Goal: Task Accomplishment & Management: Use online tool/utility

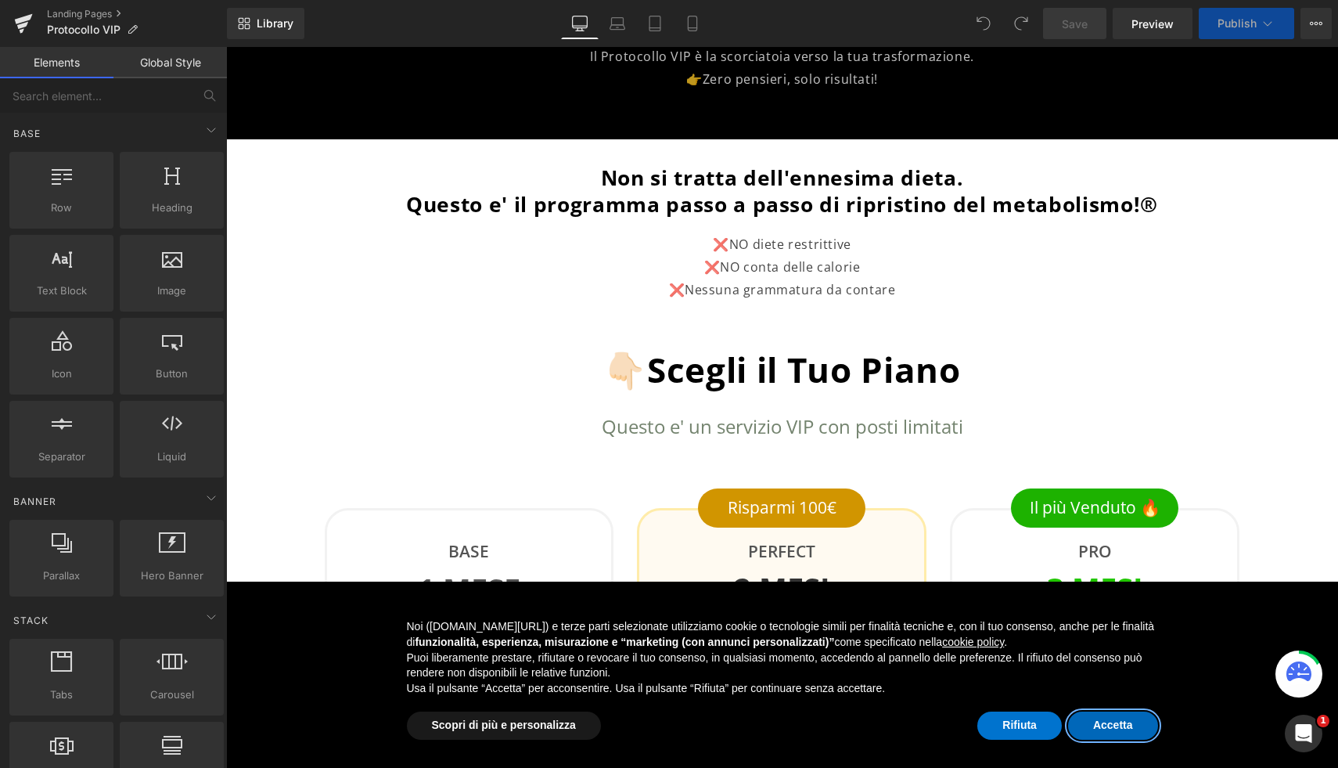
click at [1107, 733] on button "Accetta" at bounding box center [1113, 725] width 90 height 28
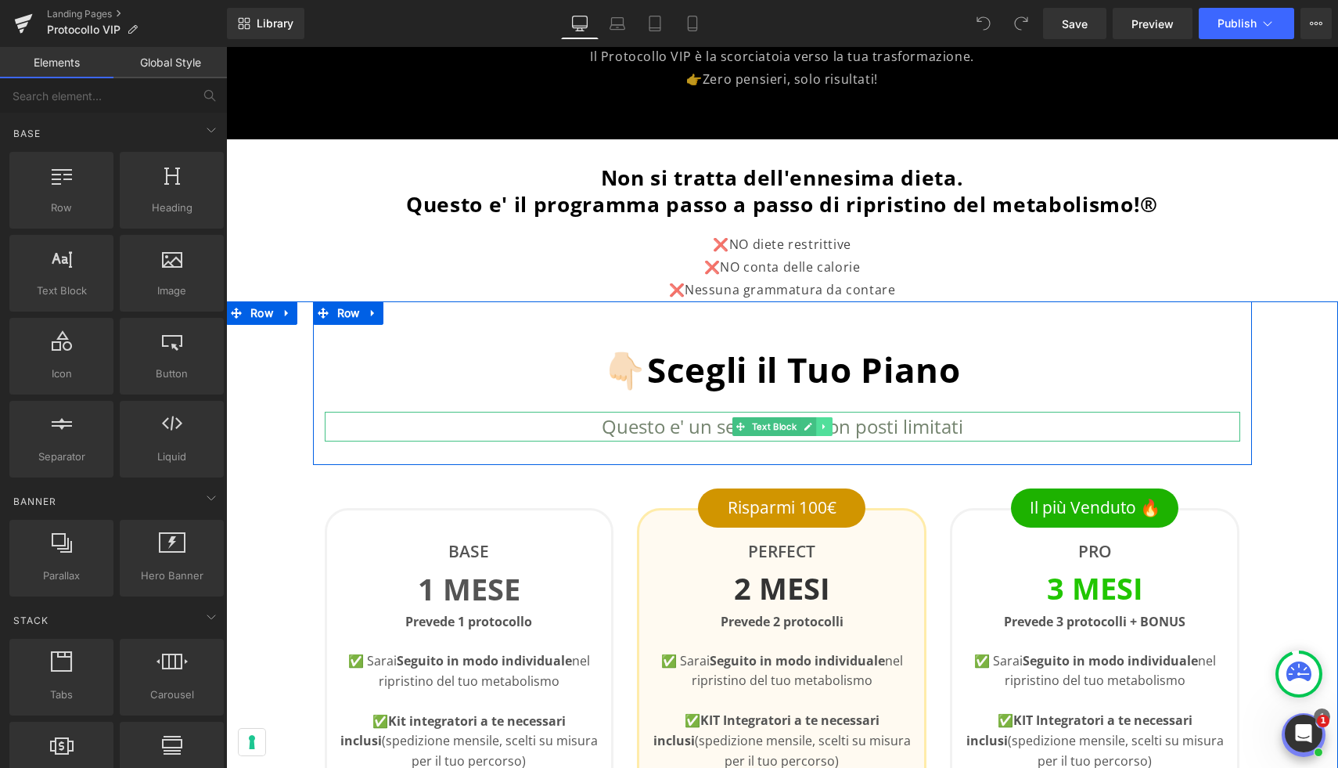
click at [825, 427] on icon at bounding box center [824, 426] width 9 height 9
click at [816, 427] on icon at bounding box center [816, 426] width 9 height 9
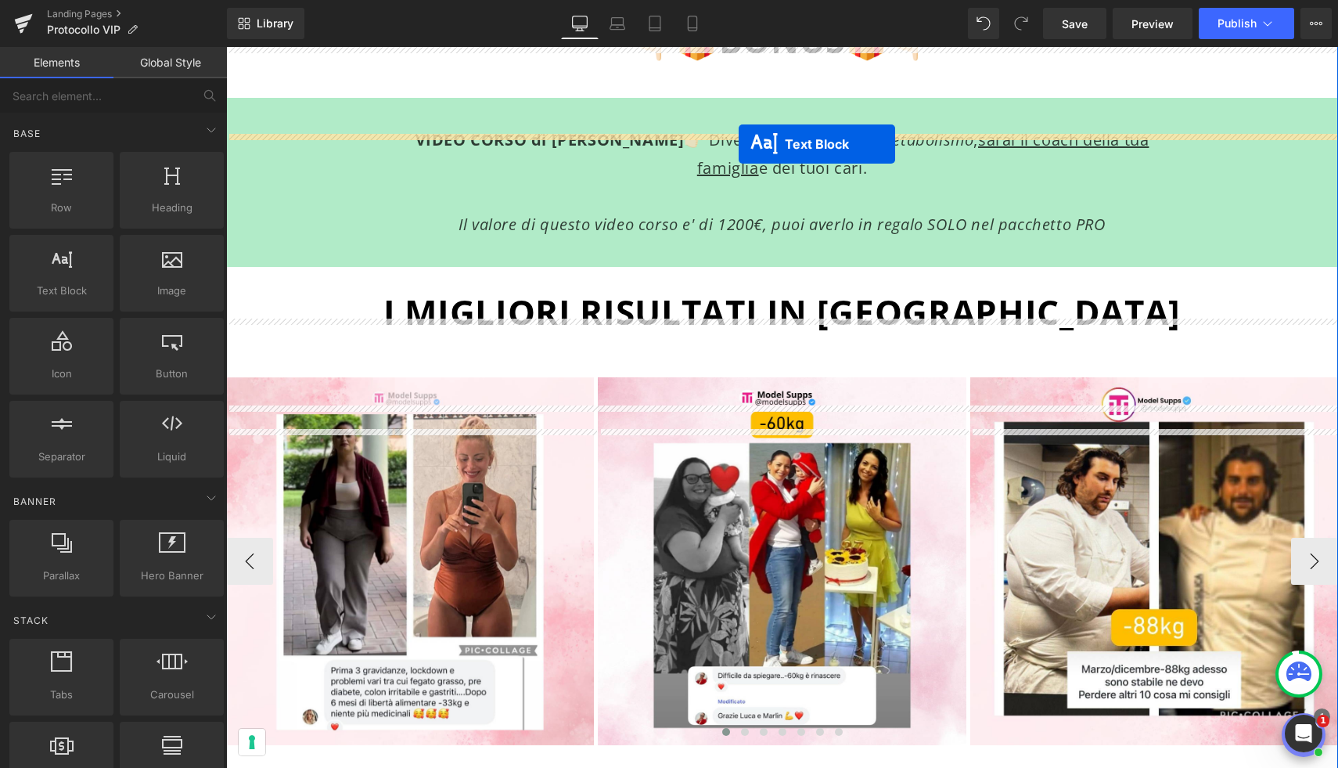
scroll to position [2108, 0]
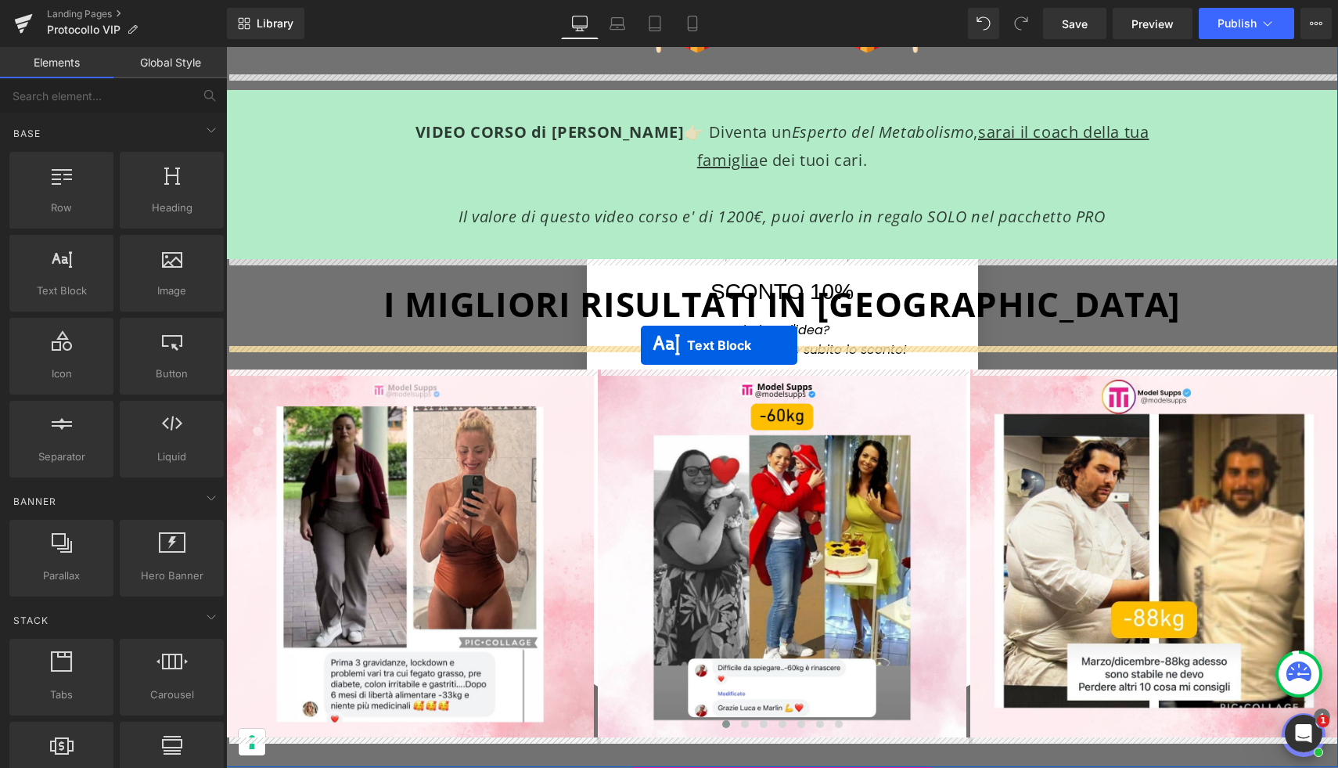
drag, startPoint x: 737, startPoint y: 459, endPoint x: 641, endPoint y: 345, distance: 148.8
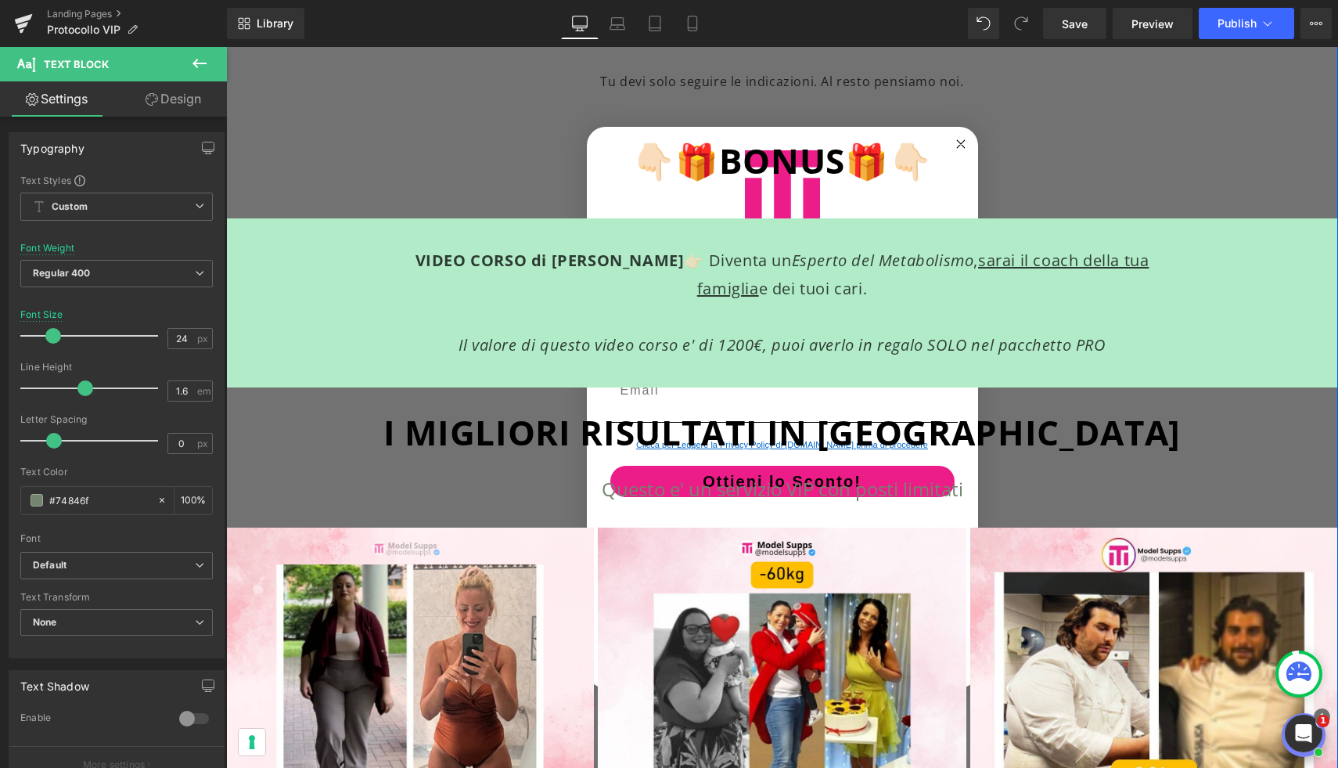
scroll to position [1955, 0]
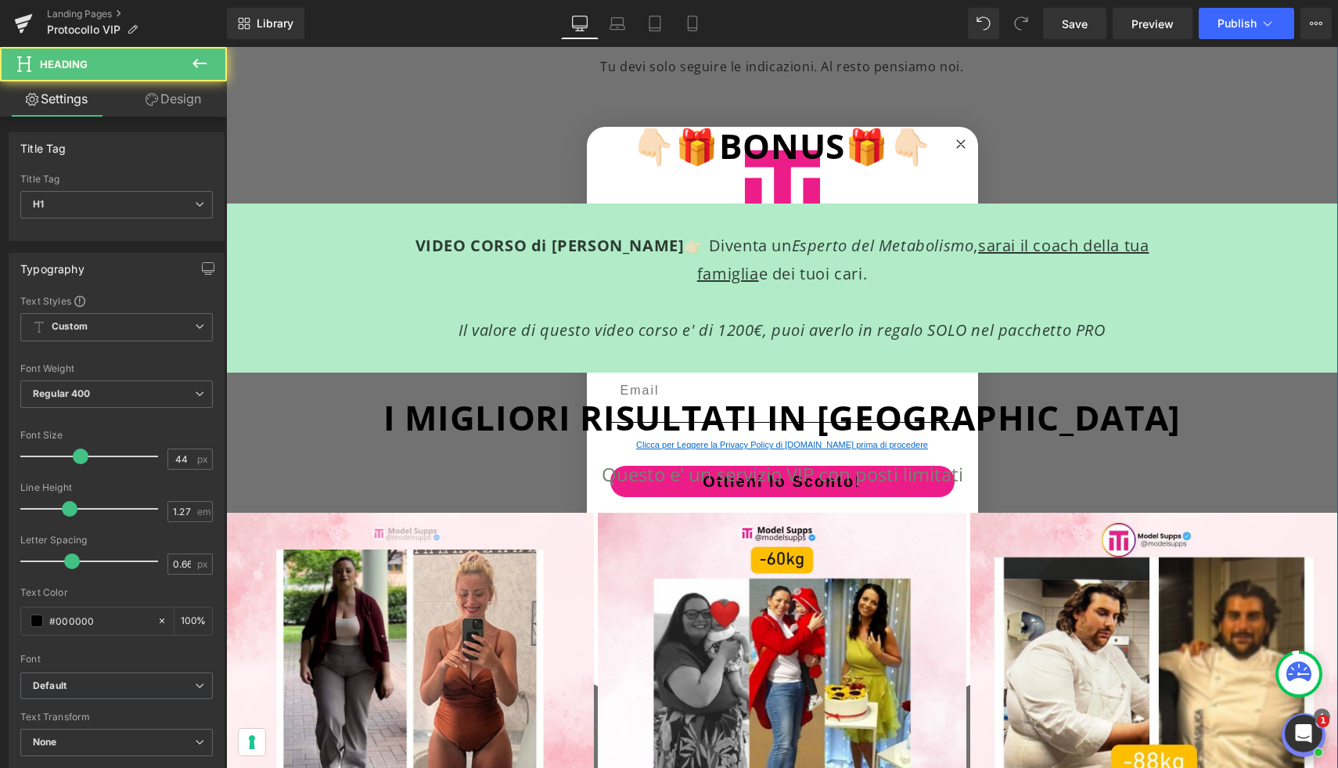
click at [961, 140] on h1 "👇🏻🎁BONUS🎁👇🏻" at bounding box center [782, 146] width 1112 height 44
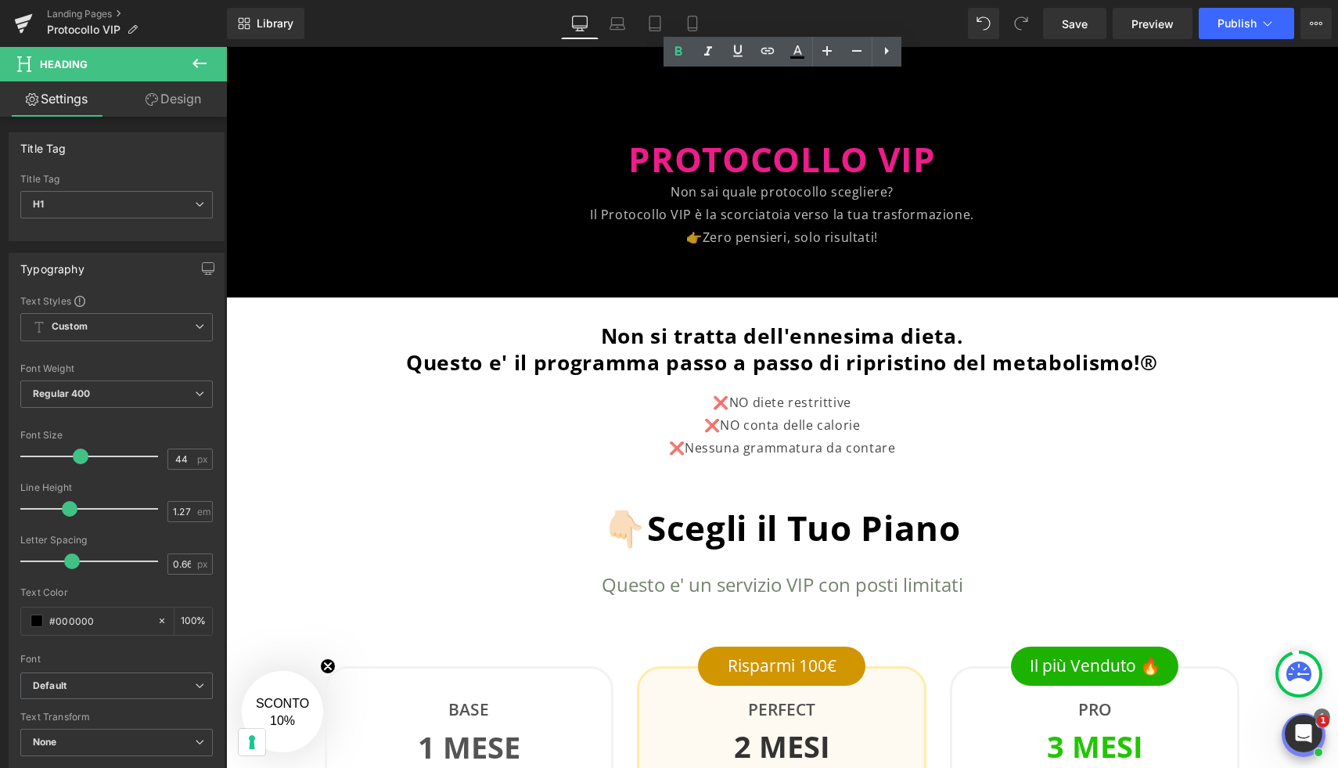
scroll to position [2007, 0]
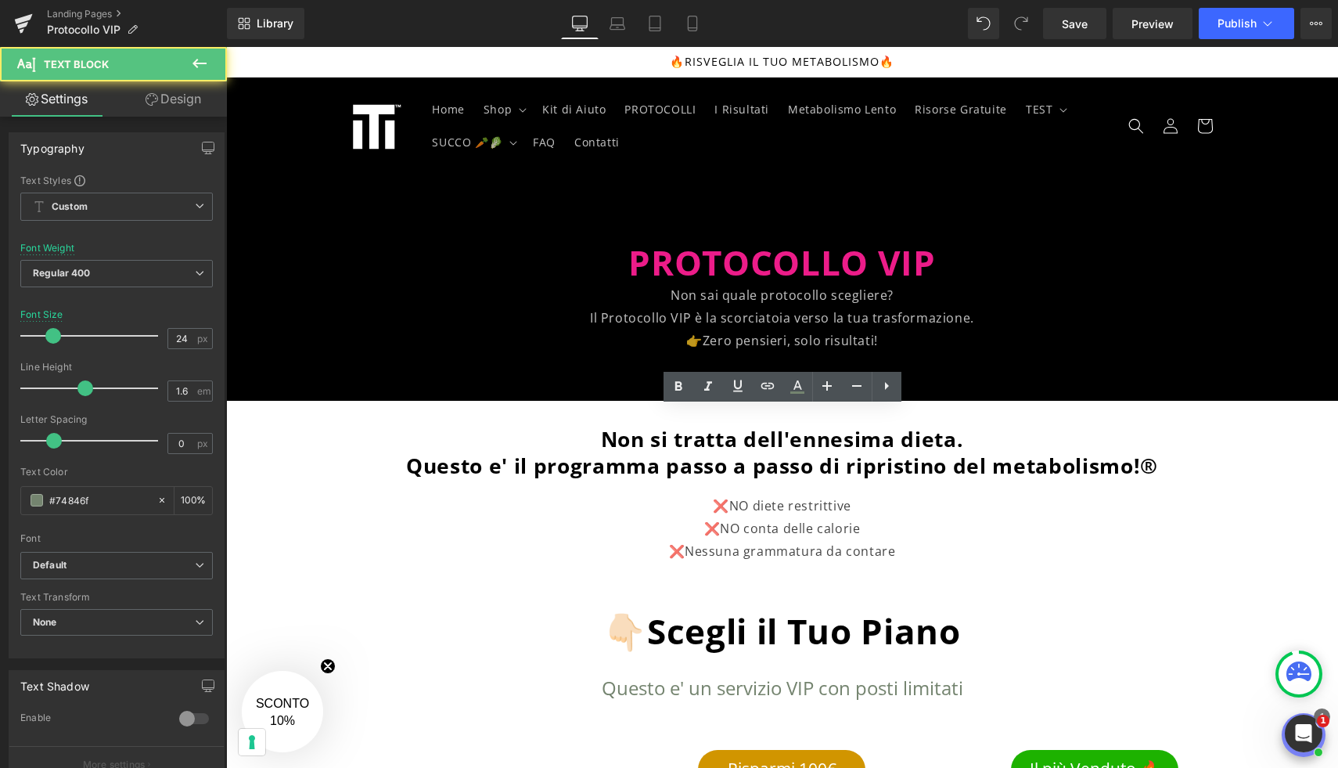
click at [850, 381] on icon at bounding box center [857, 385] width 19 height 19
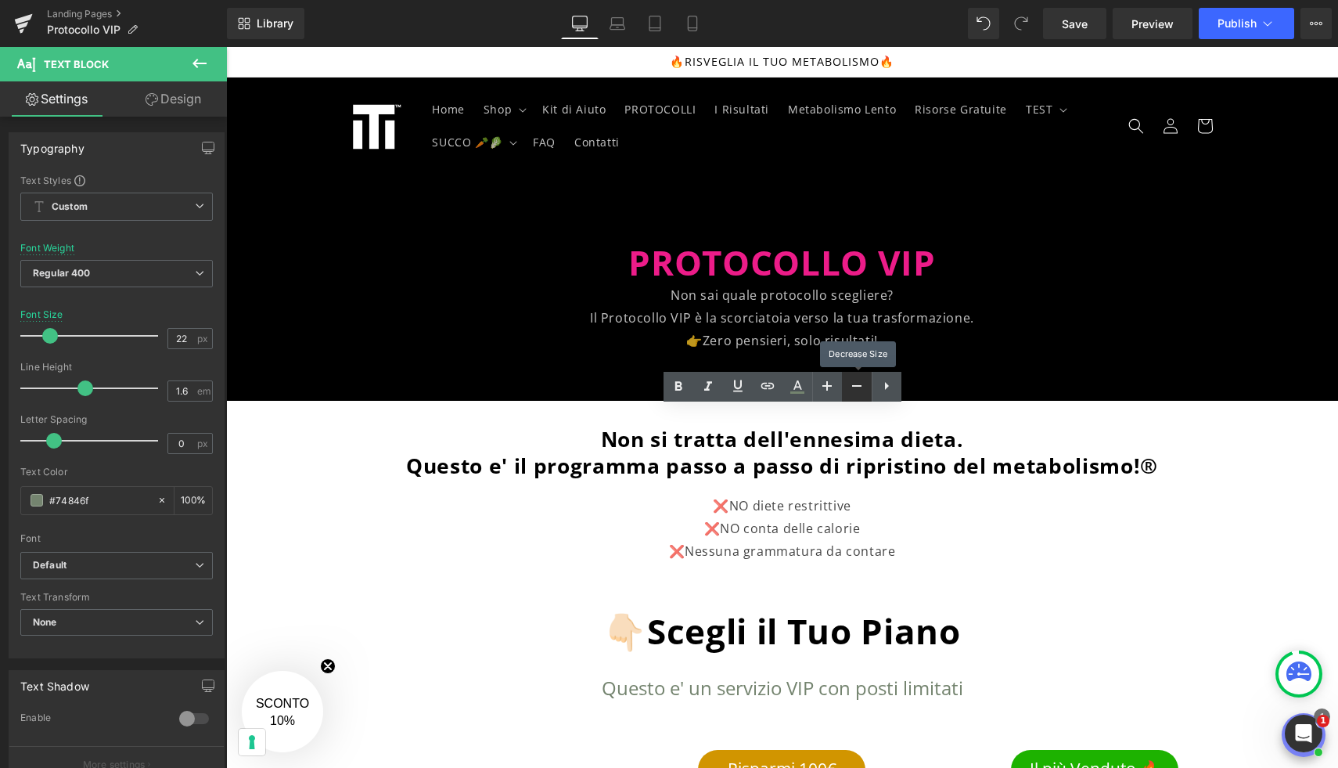
click at [850, 381] on icon at bounding box center [857, 385] width 19 height 19
type input "20"
click at [690, 20] on icon at bounding box center [693, 24] width 16 height 16
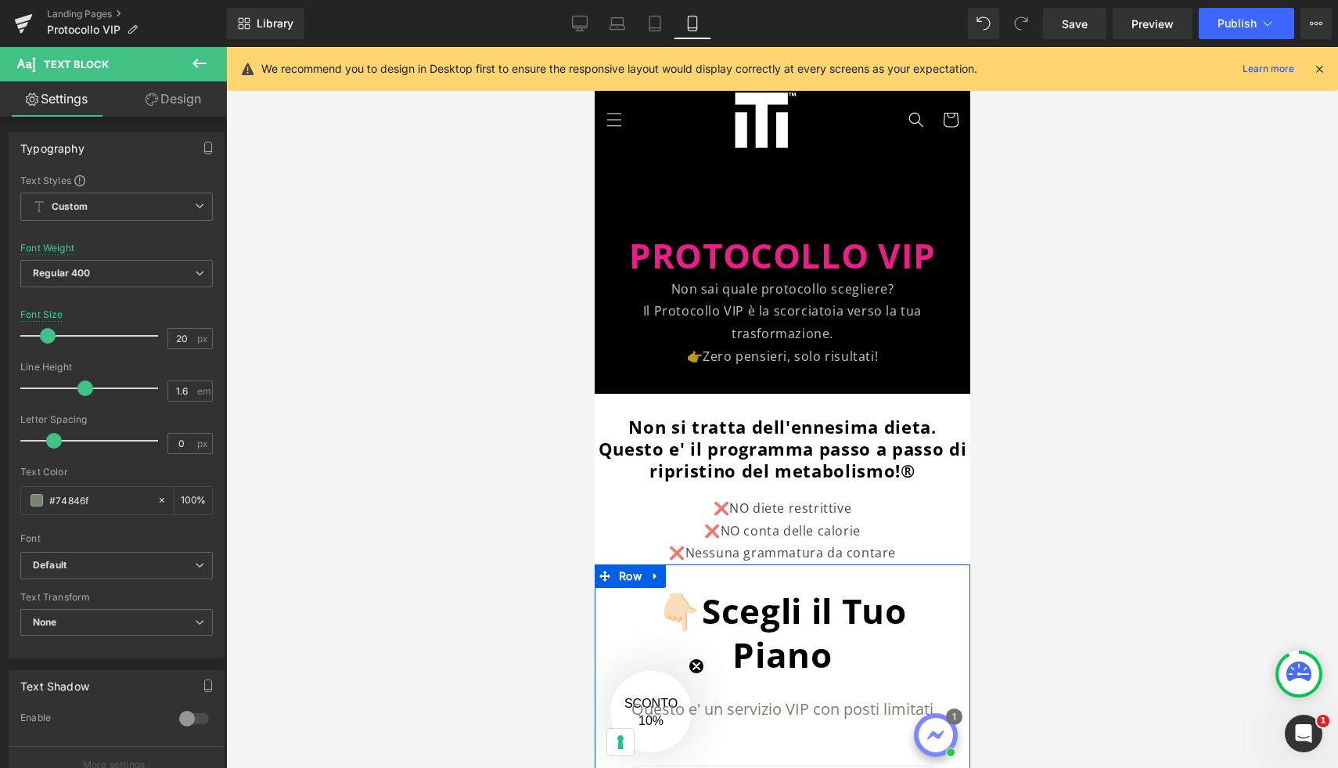
scroll to position [3860, 0]
click at [592, 23] on link "Desktop" at bounding box center [580, 23] width 38 height 31
type input "100"
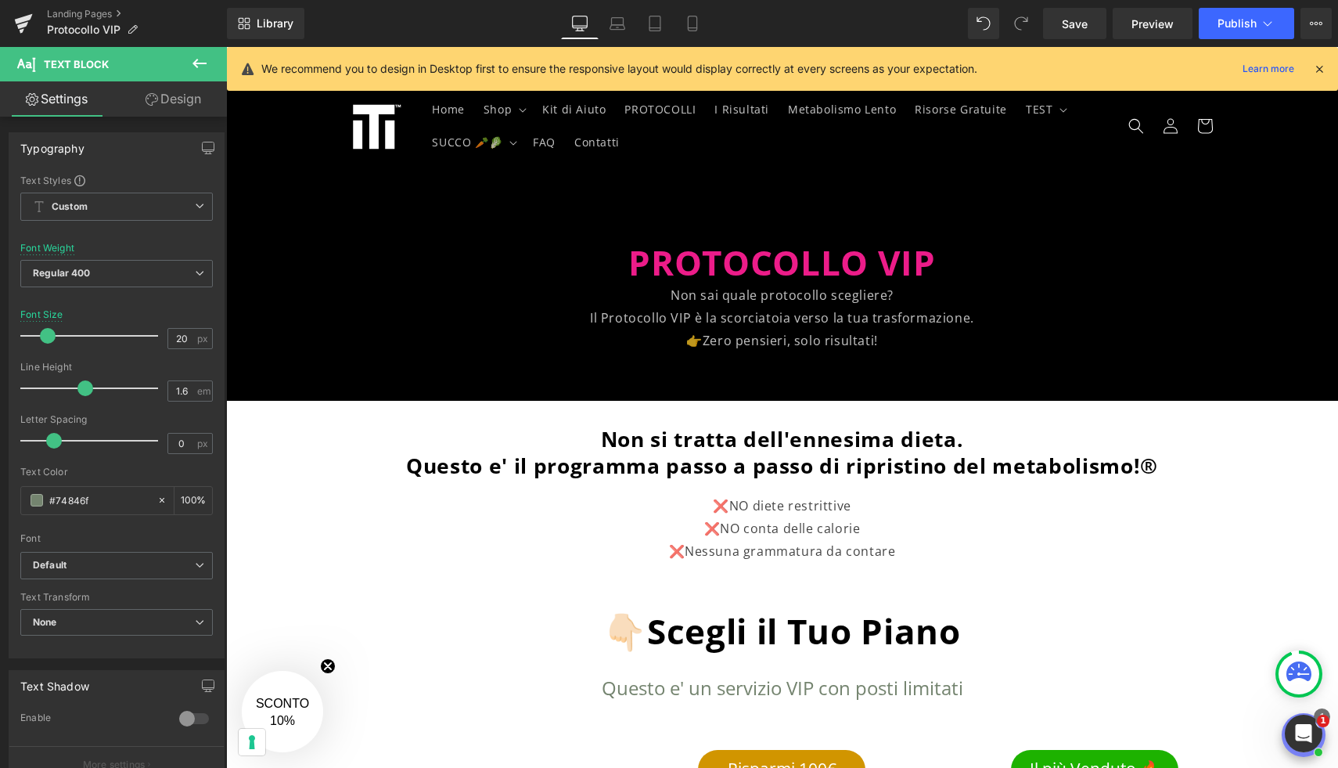
scroll to position [2063, 0]
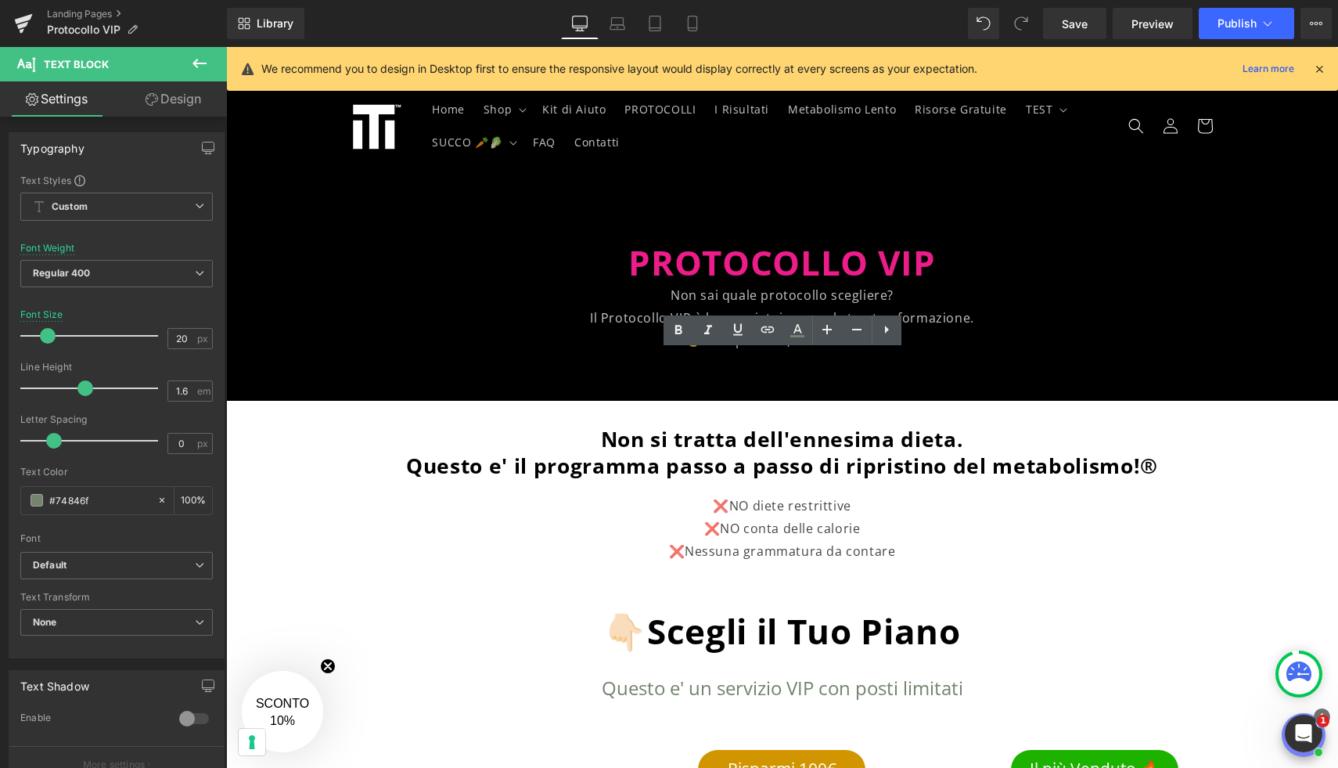
click at [1069, 16] on span "Save" at bounding box center [1075, 24] width 26 height 16
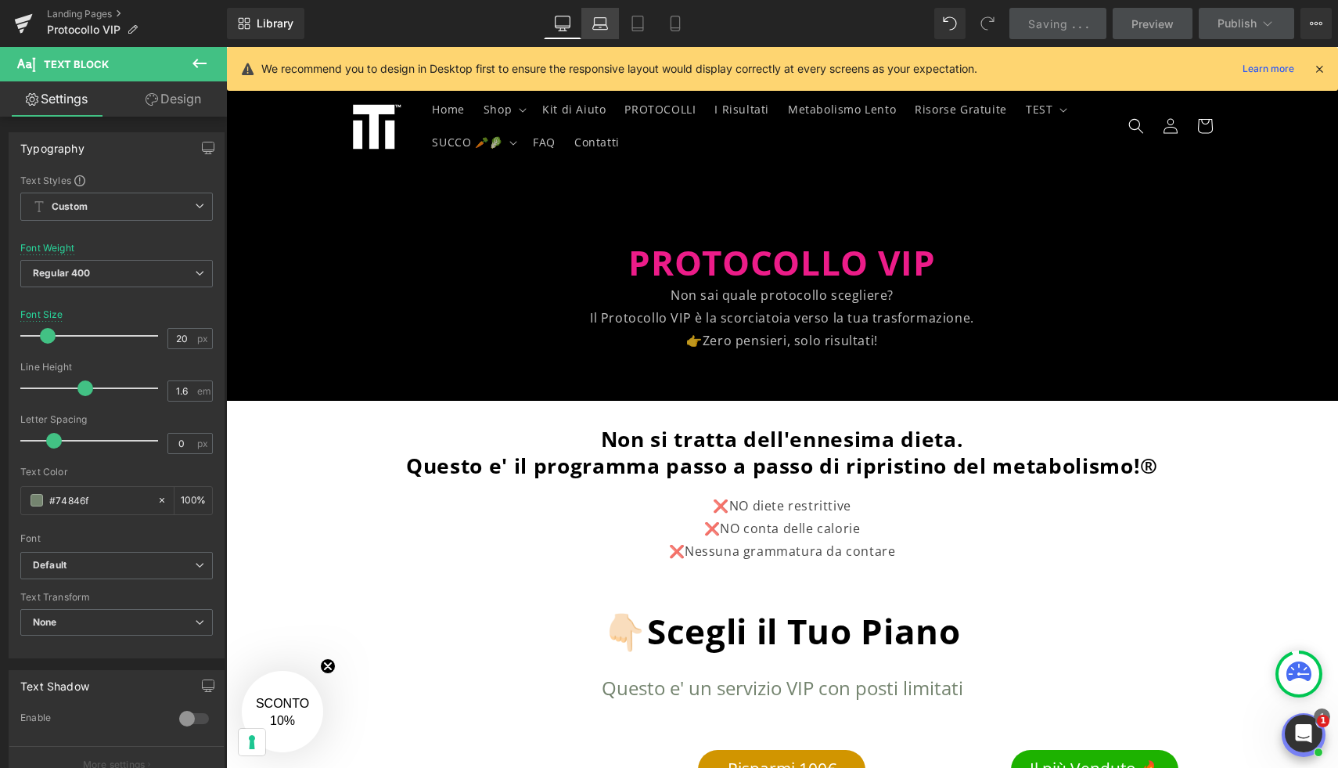
click at [605, 26] on icon at bounding box center [600, 24] width 16 height 16
type input "22"
type input "100"
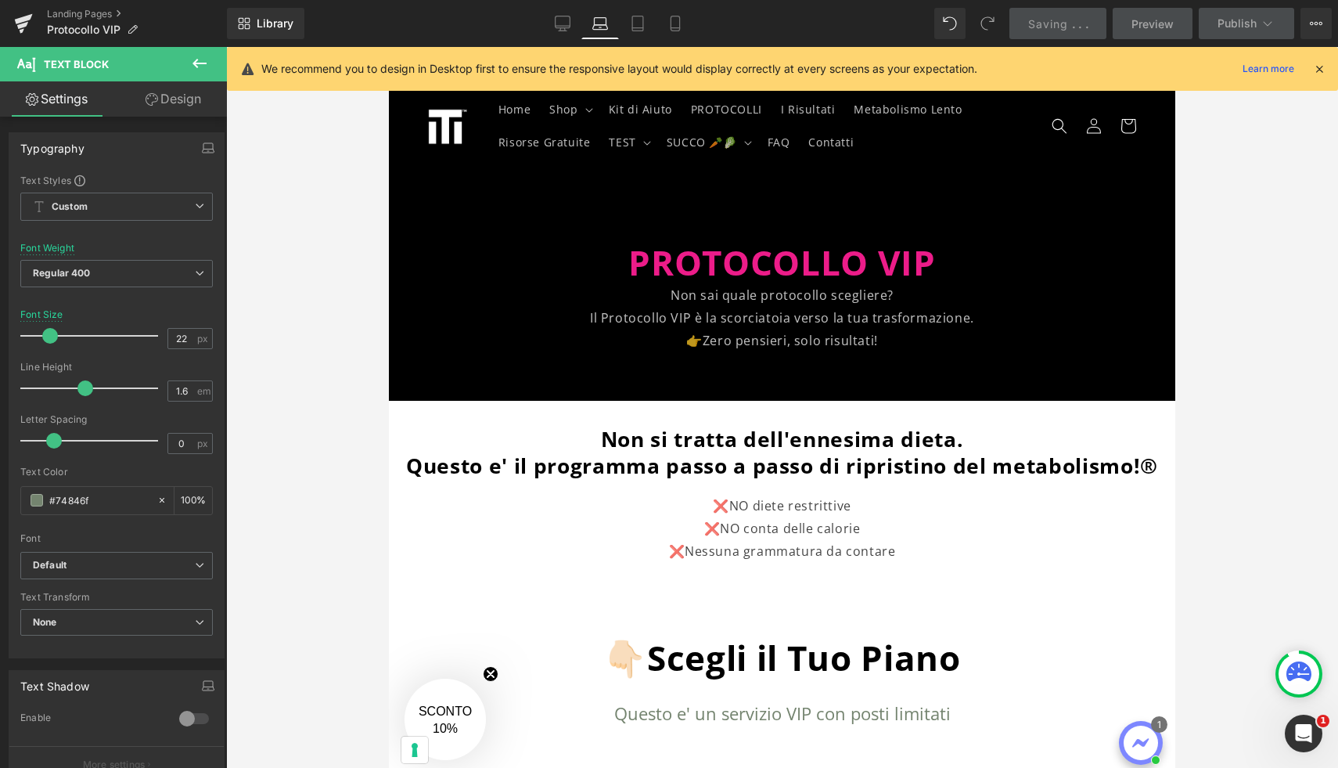
scroll to position [2283, 0]
click at [631, 25] on icon at bounding box center [638, 24] width 16 height 16
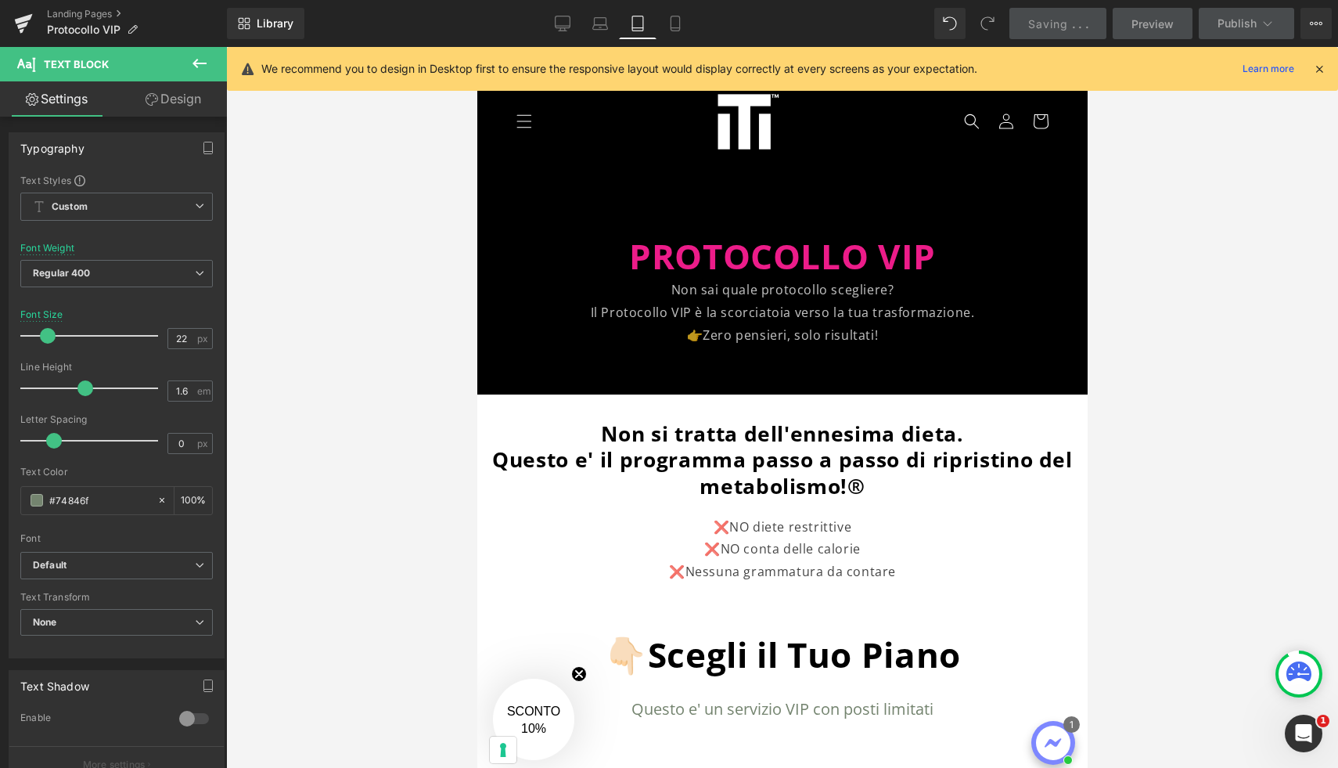
type input "20"
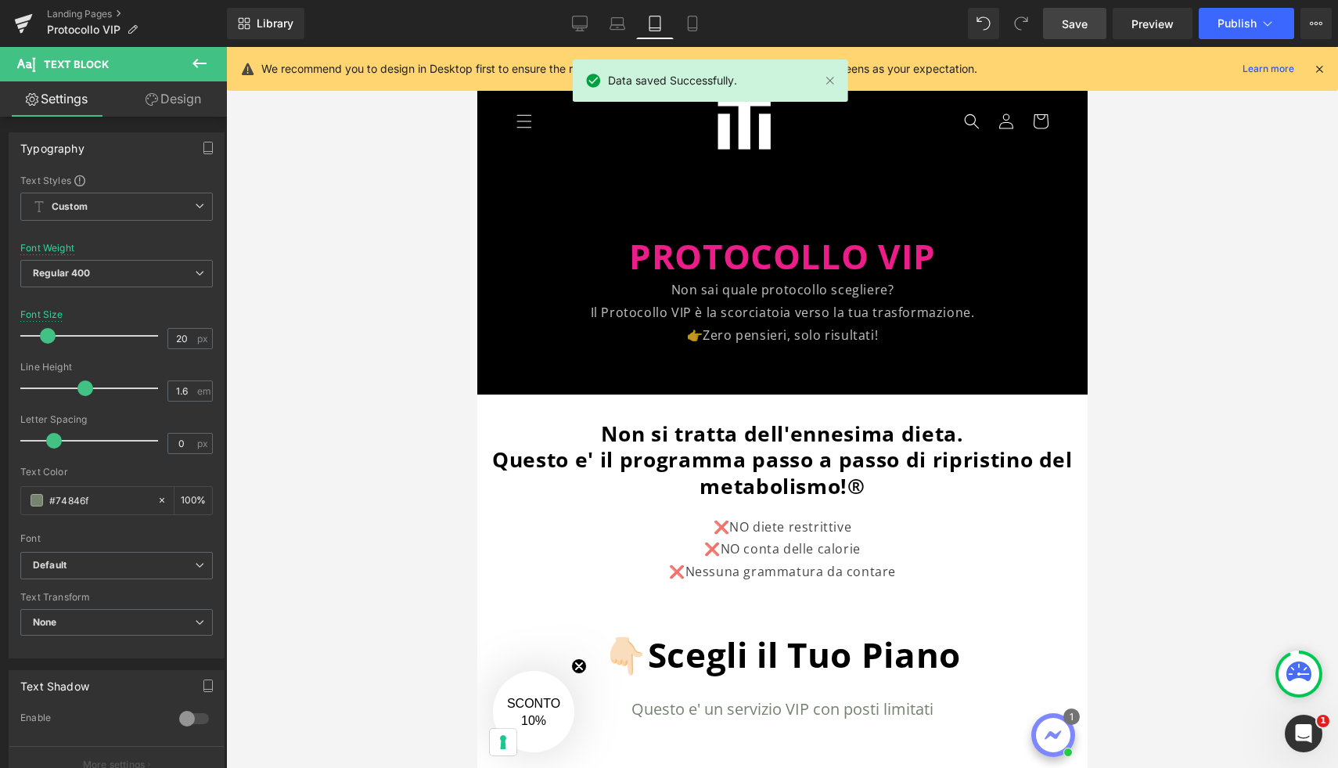
click at [670, 23] on link "Tablet" at bounding box center [655, 23] width 38 height 31
click at [690, 20] on icon at bounding box center [693, 24] width 16 height 16
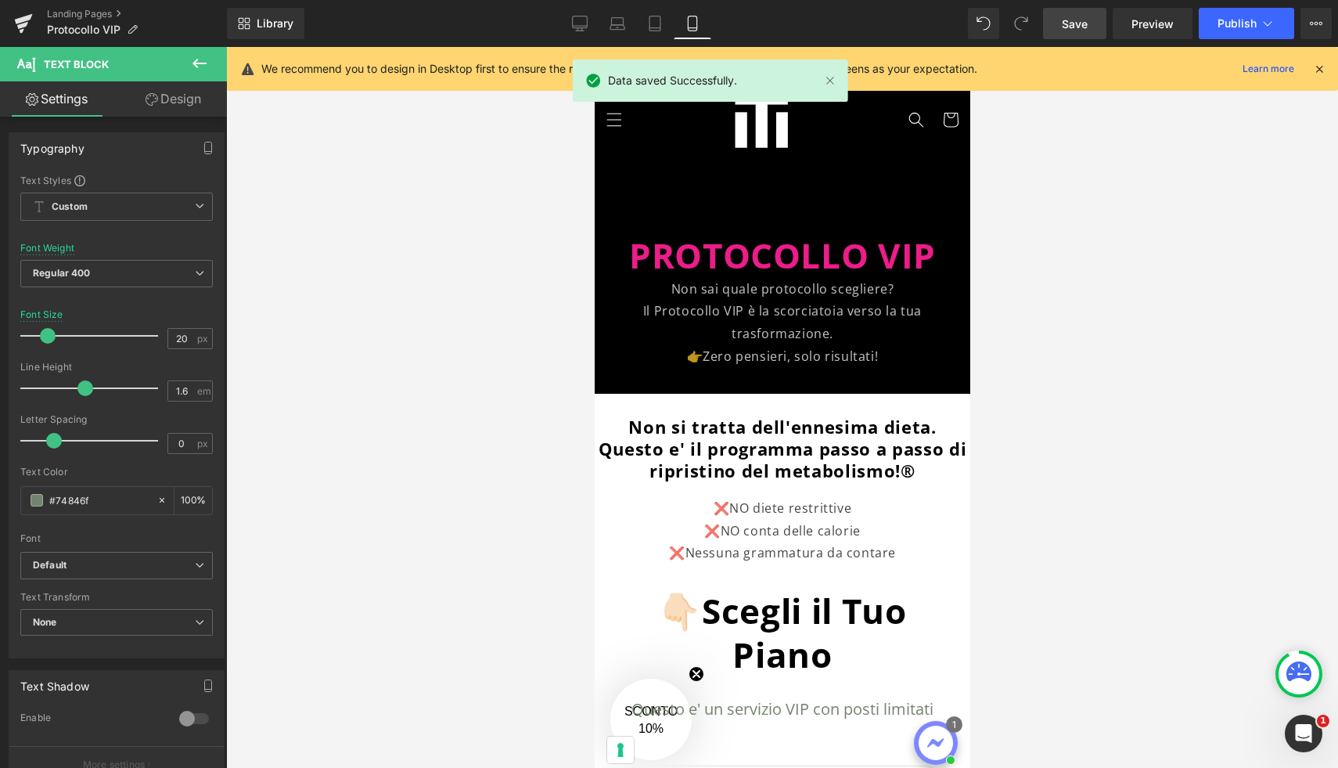
scroll to position [3860, 0]
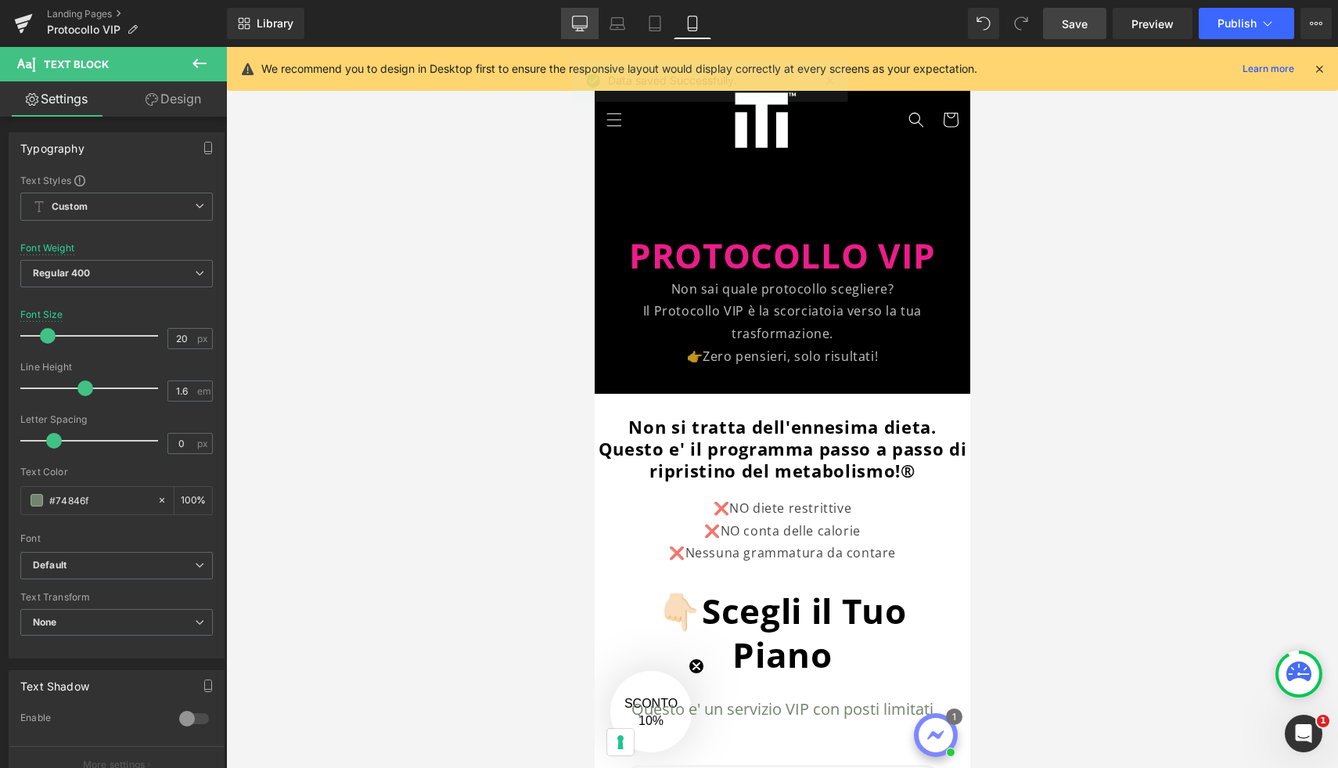
click at [587, 23] on icon at bounding box center [580, 24] width 16 height 16
type input "100"
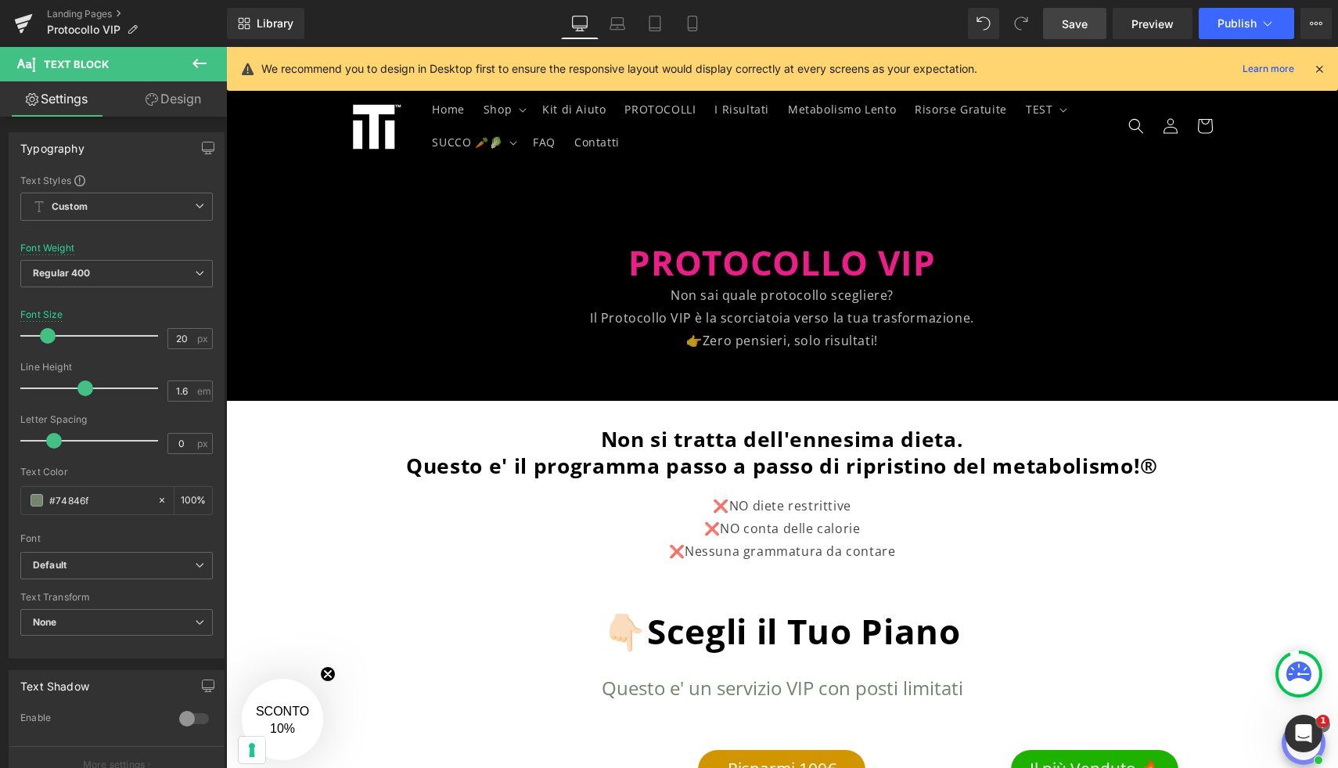
scroll to position [2063, 0]
click at [1083, 20] on span "Save" at bounding box center [1075, 24] width 26 height 16
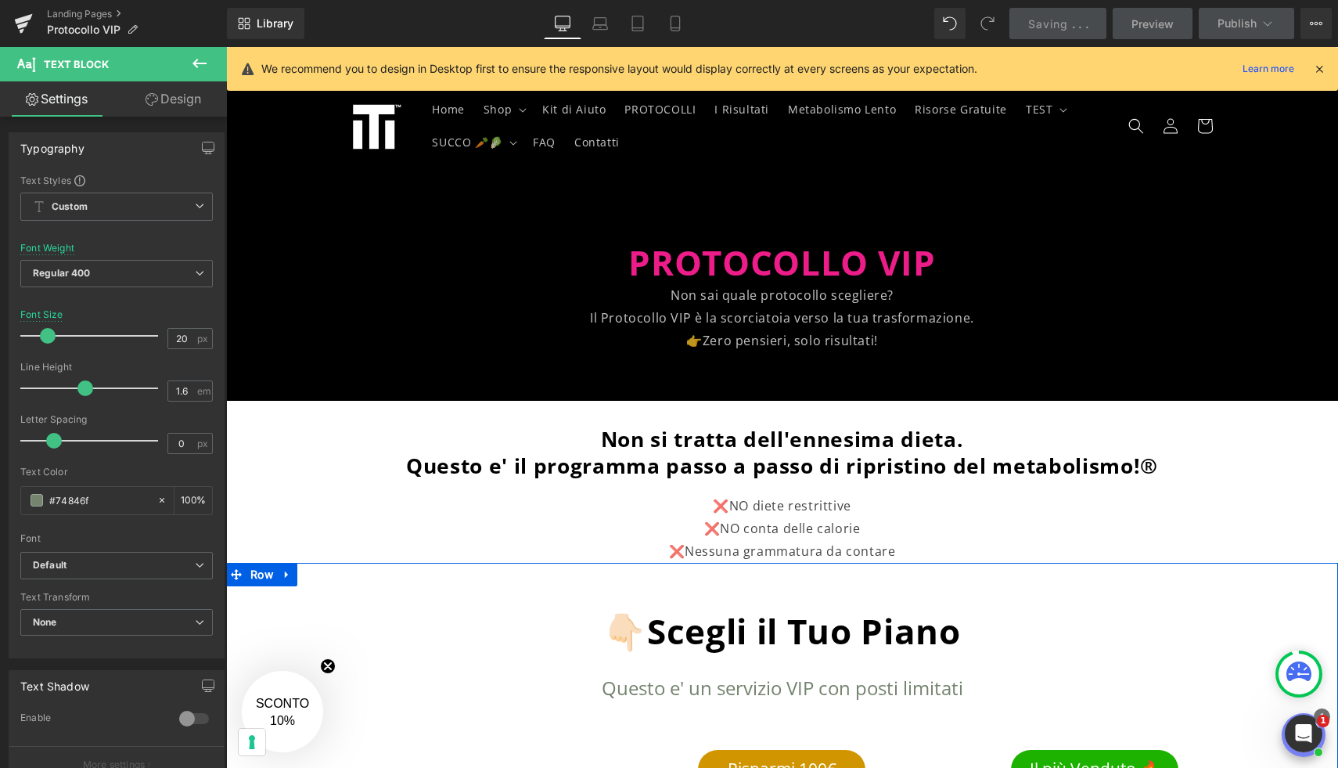
scroll to position [1866, 0]
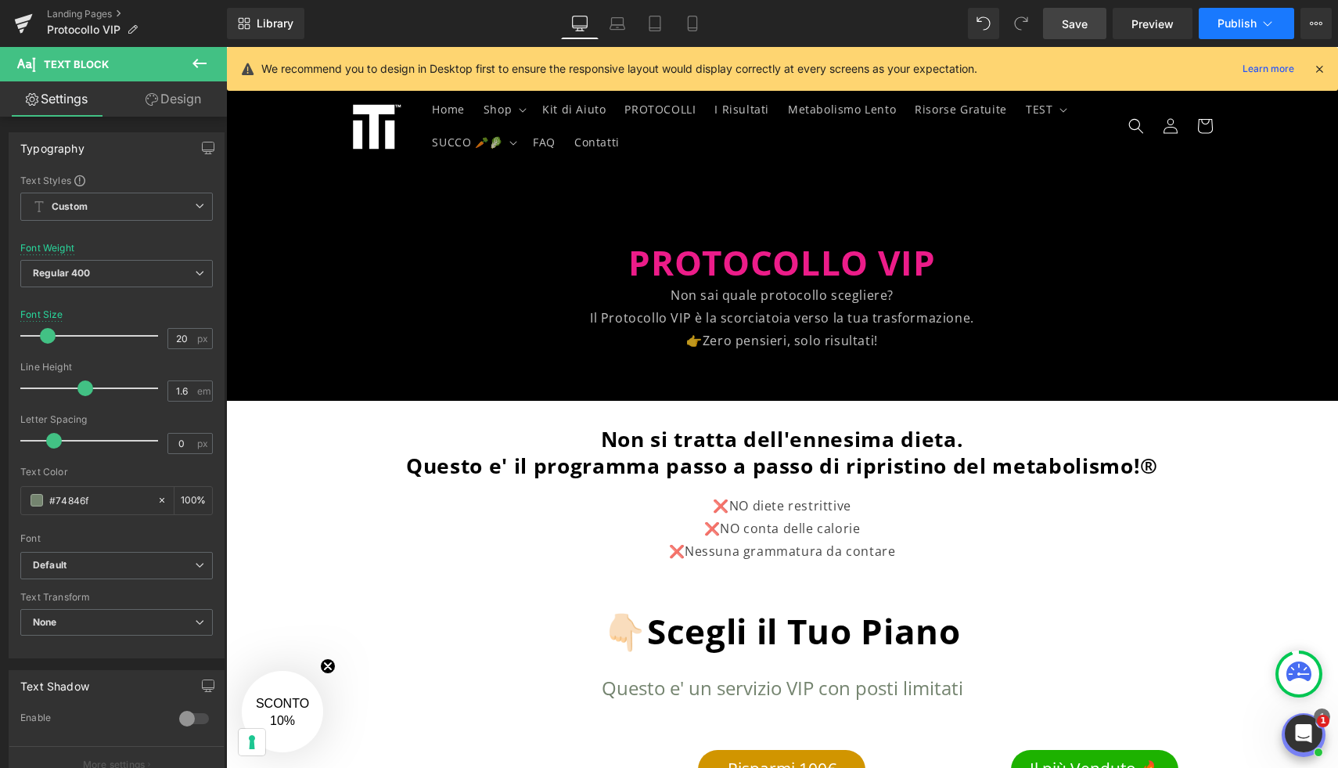
click at [1233, 9] on button "Publish" at bounding box center [1246, 23] width 95 height 31
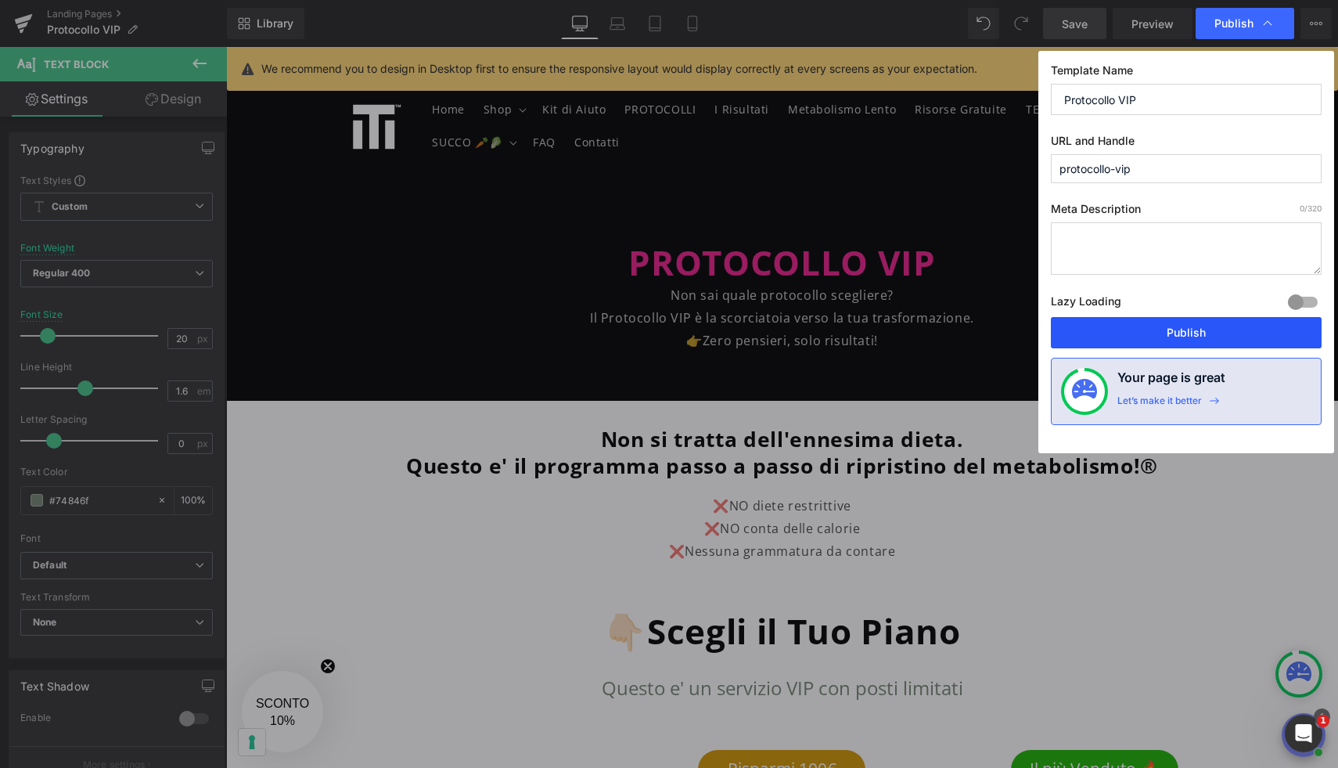
click at [1206, 340] on button "Publish" at bounding box center [1186, 332] width 271 height 31
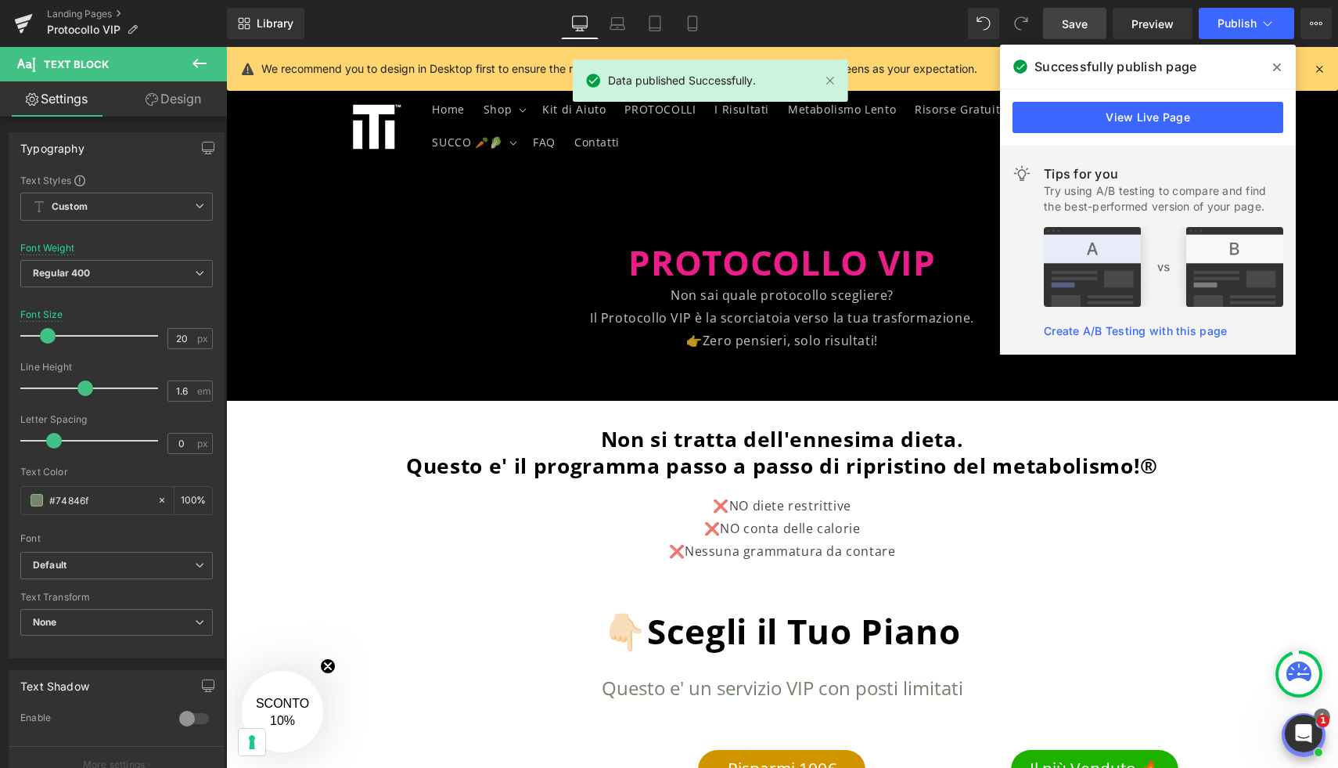
click at [1276, 67] on icon at bounding box center [1277, 67] width 8 height 13
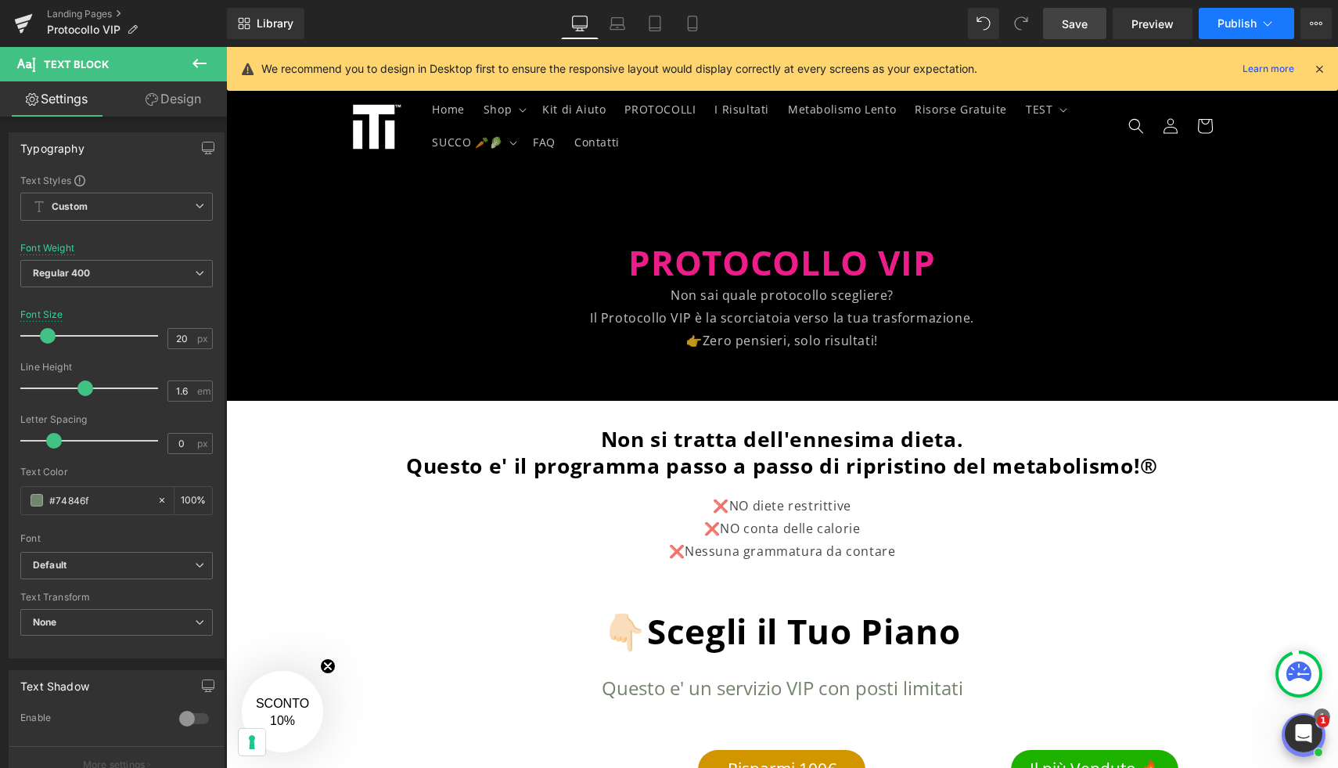
click at [1273, 23] on icon at bounding box center [1268, 24] width 16 height 16
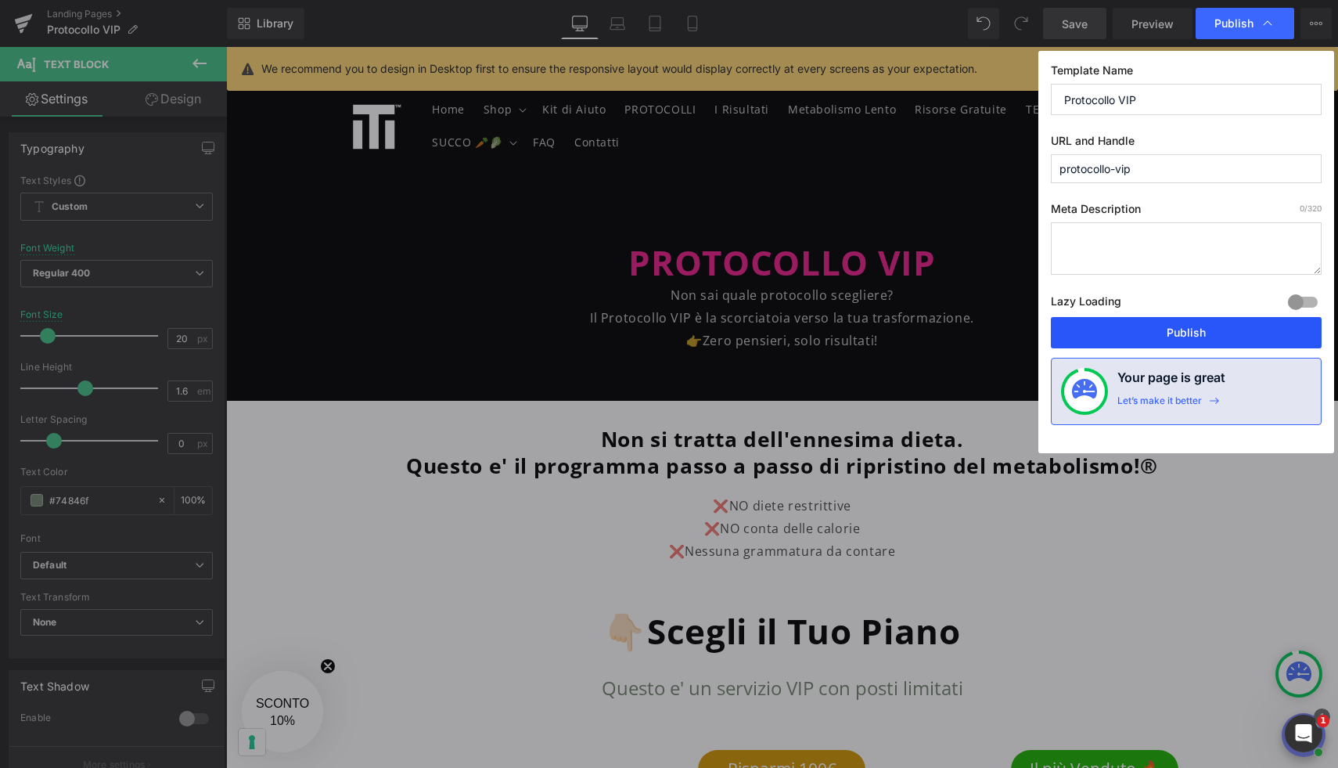
click at [1220, 324] on button "Publish" at bounding box center [1186, 332] width 271 height 31
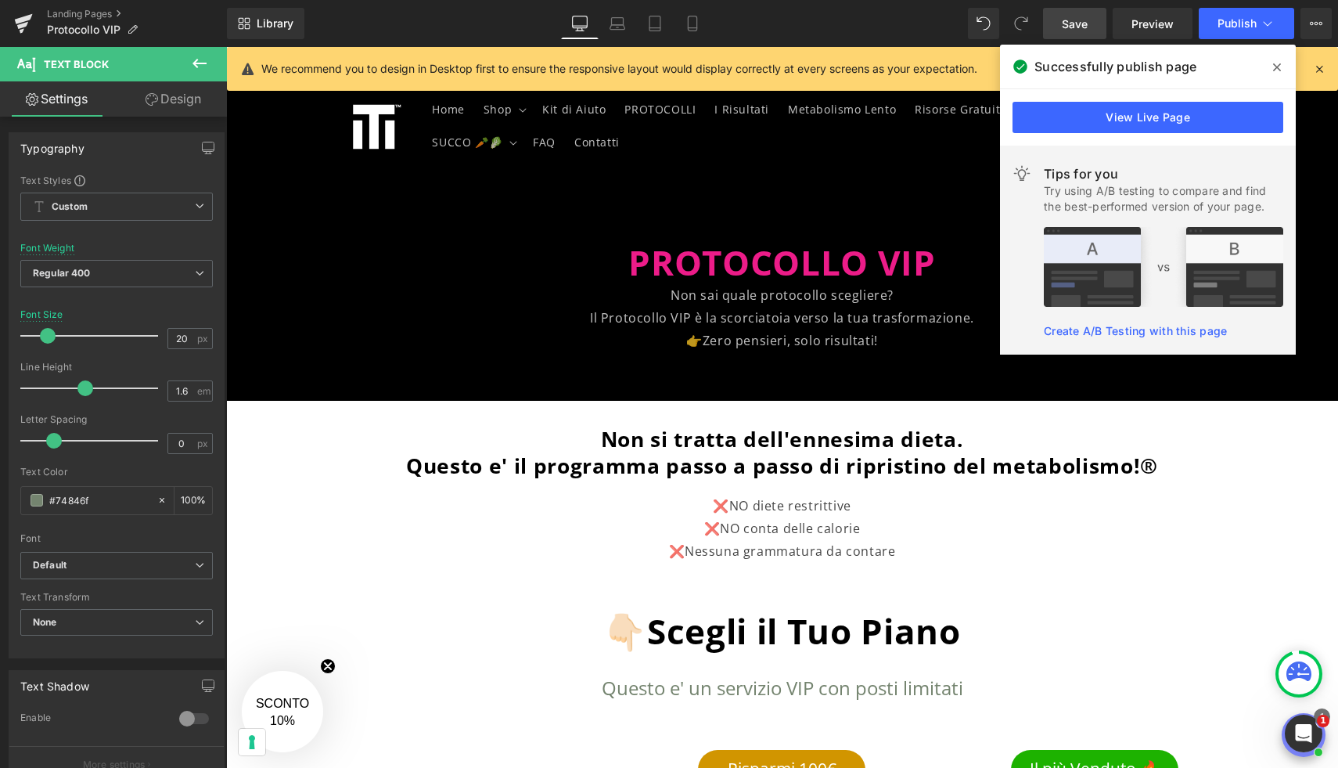
click at [1281, 71] on span at bounding box center [1277, 67] width 25 height 25
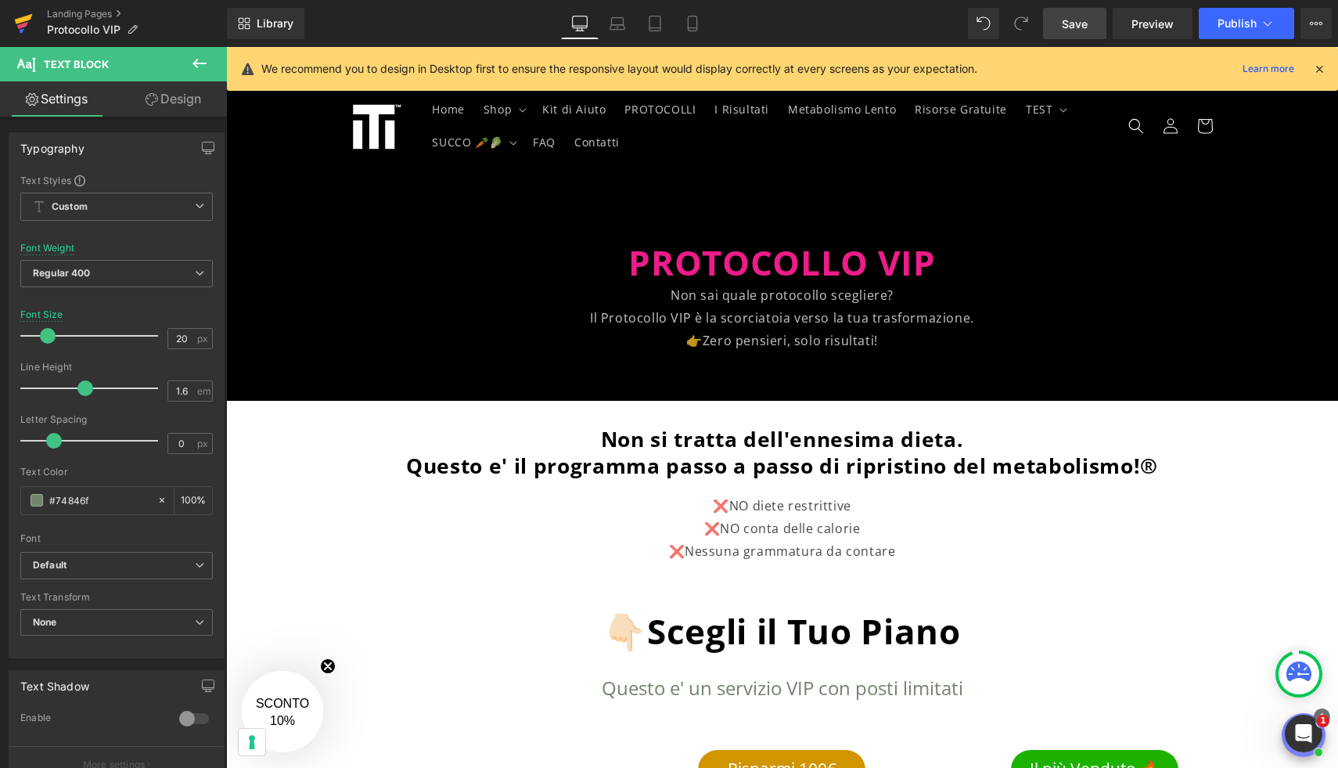
click at [29, 20] on icon at bounding box center [23, 23] width 19 height 39
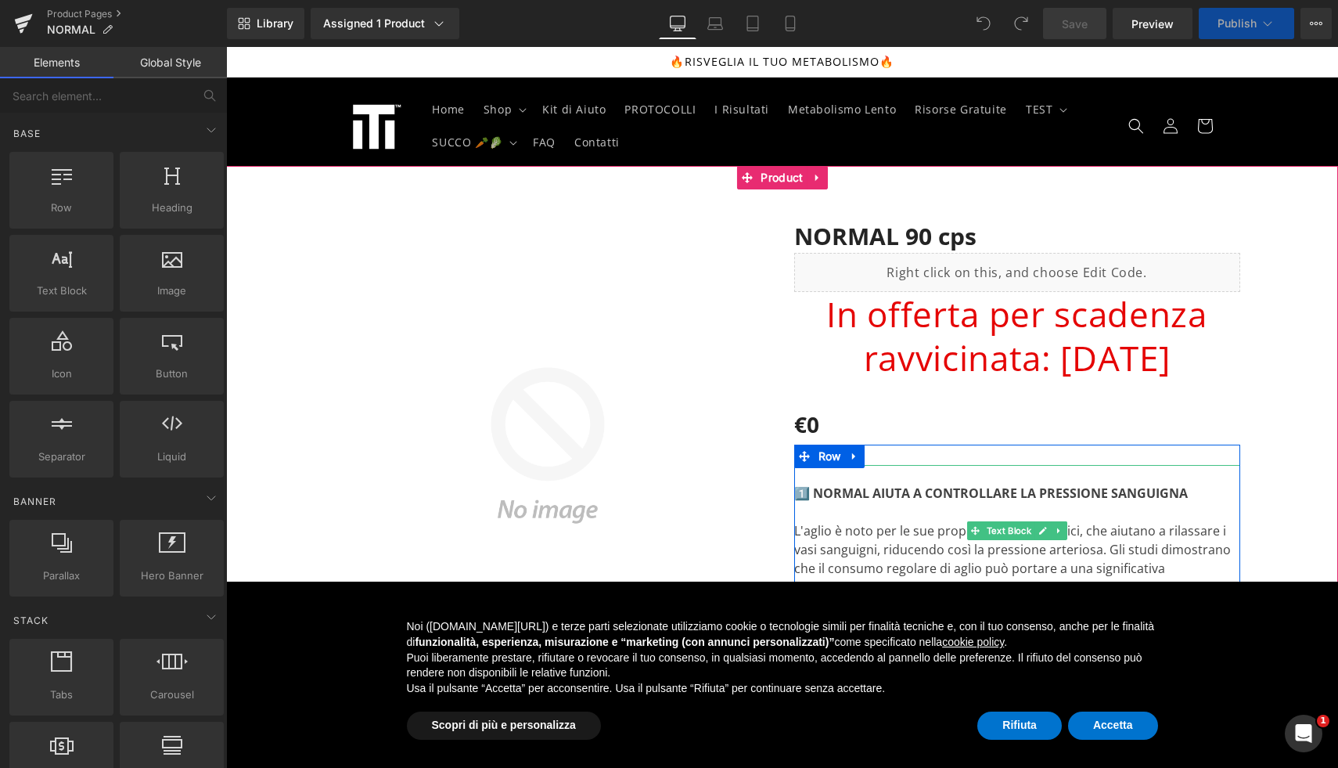
scroll to position [10, 0]
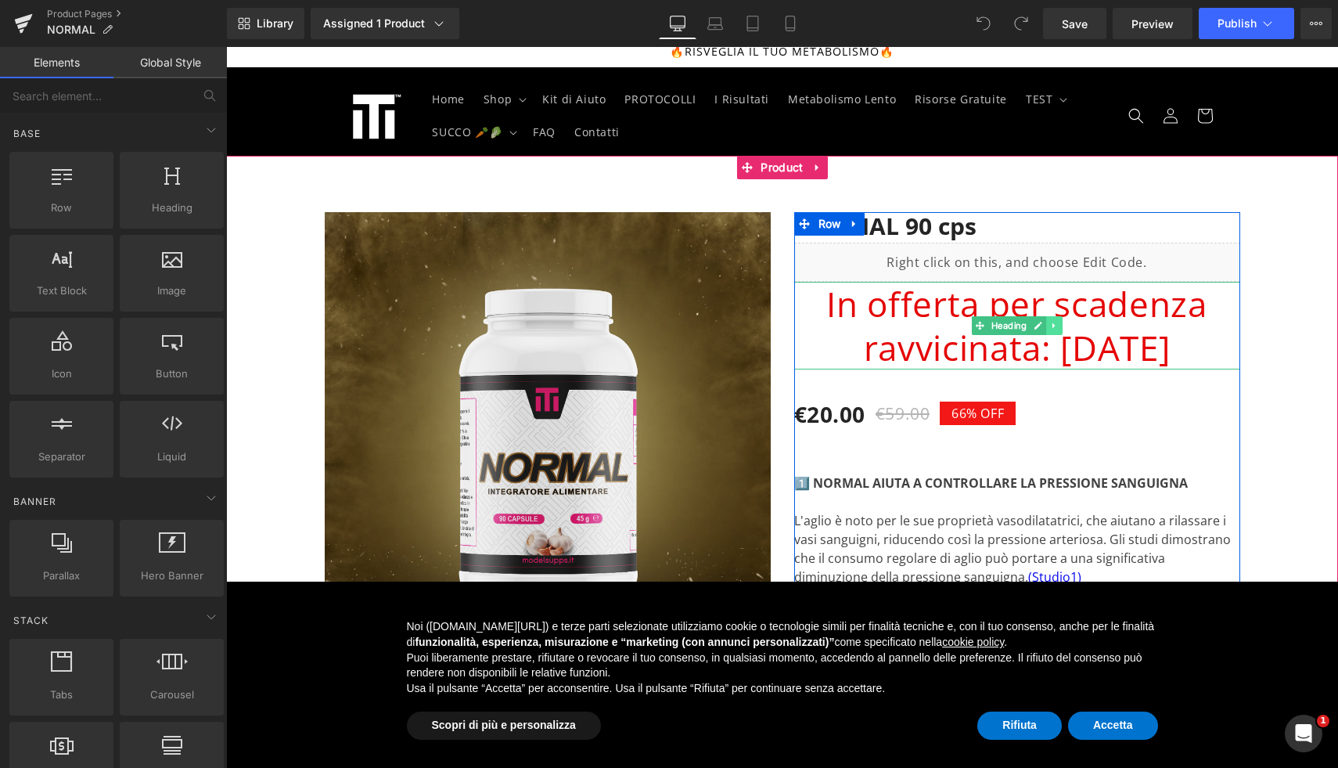
click at [1050, 321] on icon at bounding box center [1054, 325] width 9 height 9
click at [1060, 321] on icon at bounding box center [1062, 325] width 9 height 9
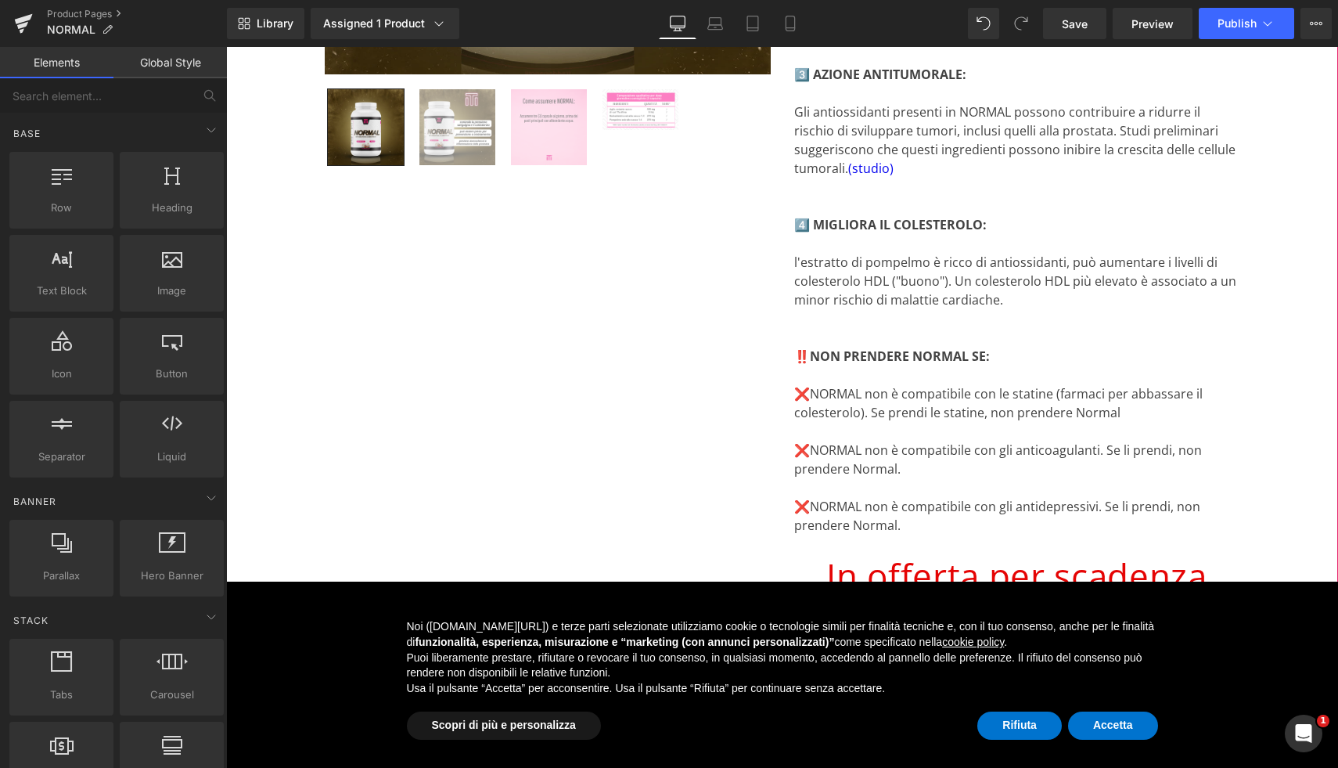
scroll to position [707, 0]
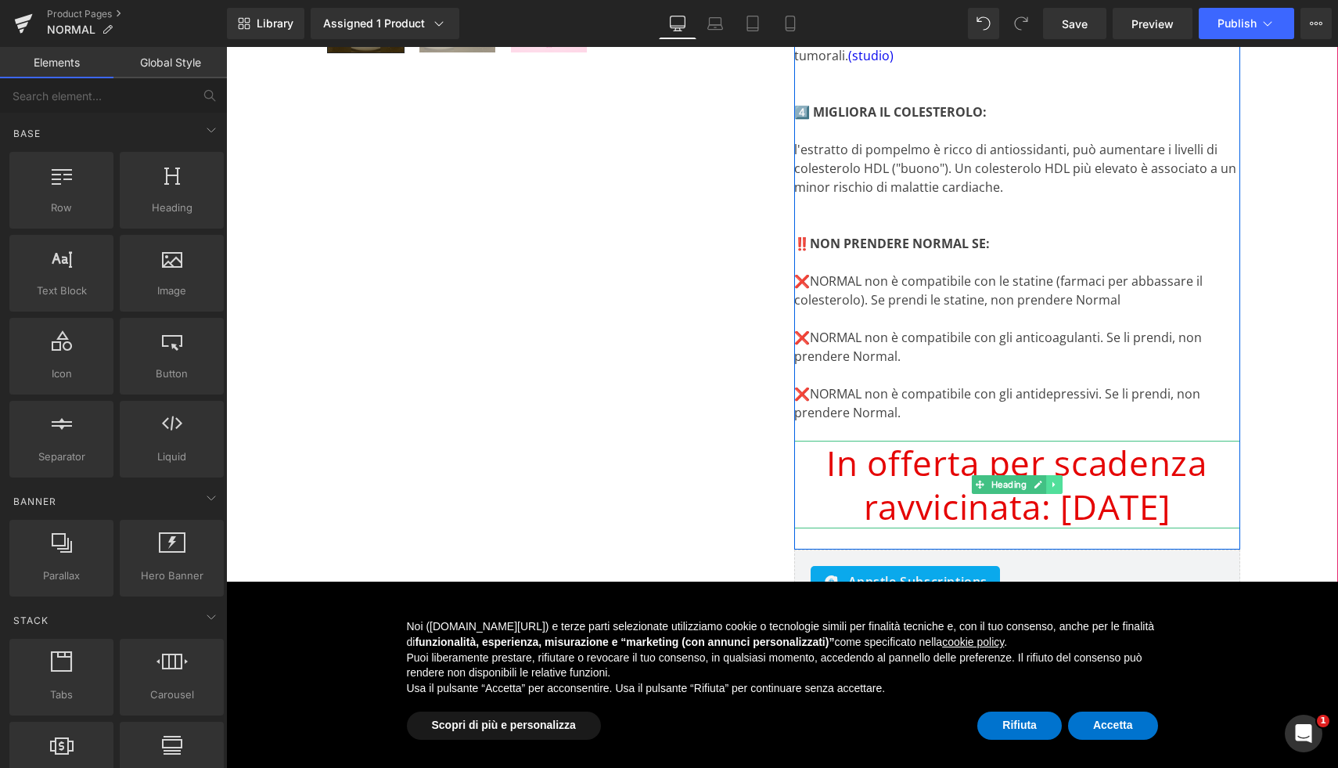
click at [1055, 481] on icon at bounding box center [1054, 484] width 9 height 9
click at [1060, 482] on icon at bounding box center [1062, 484] width 9 height 9
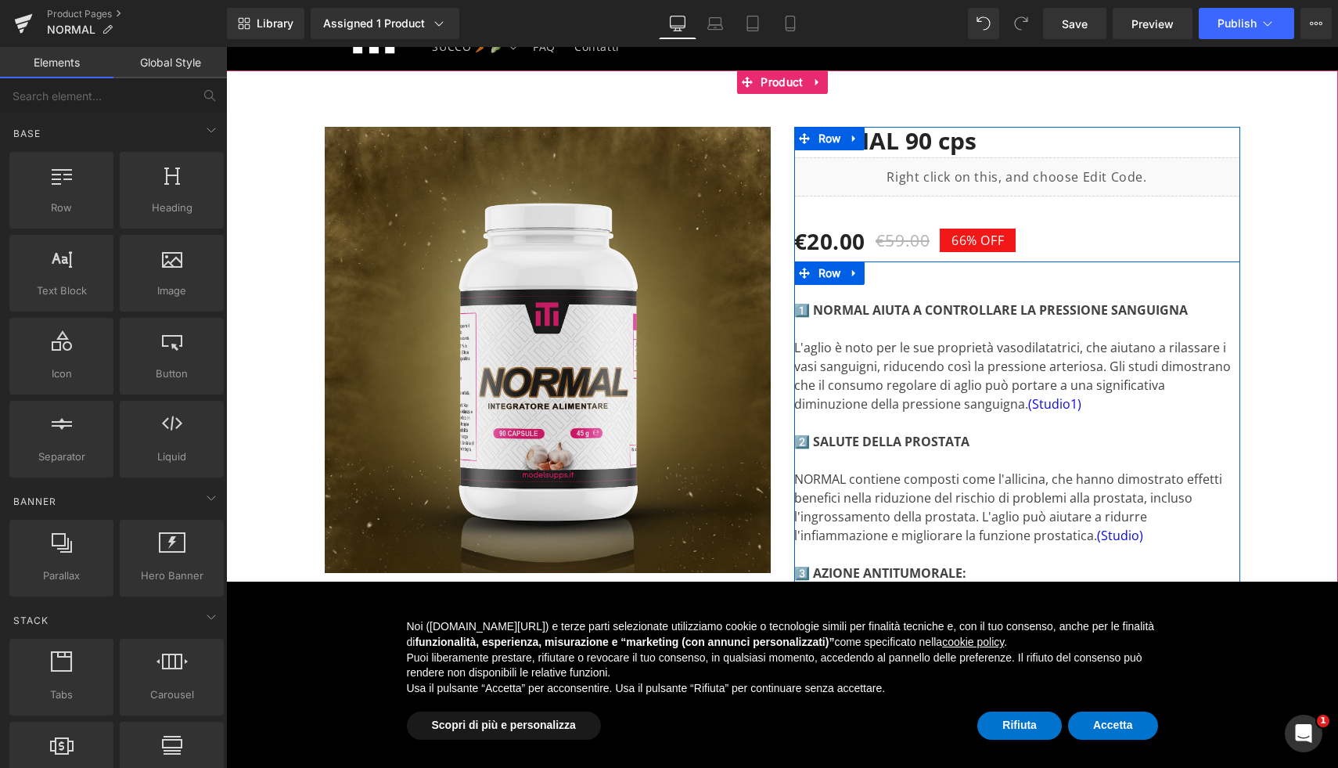
scroll to position [85, 0]
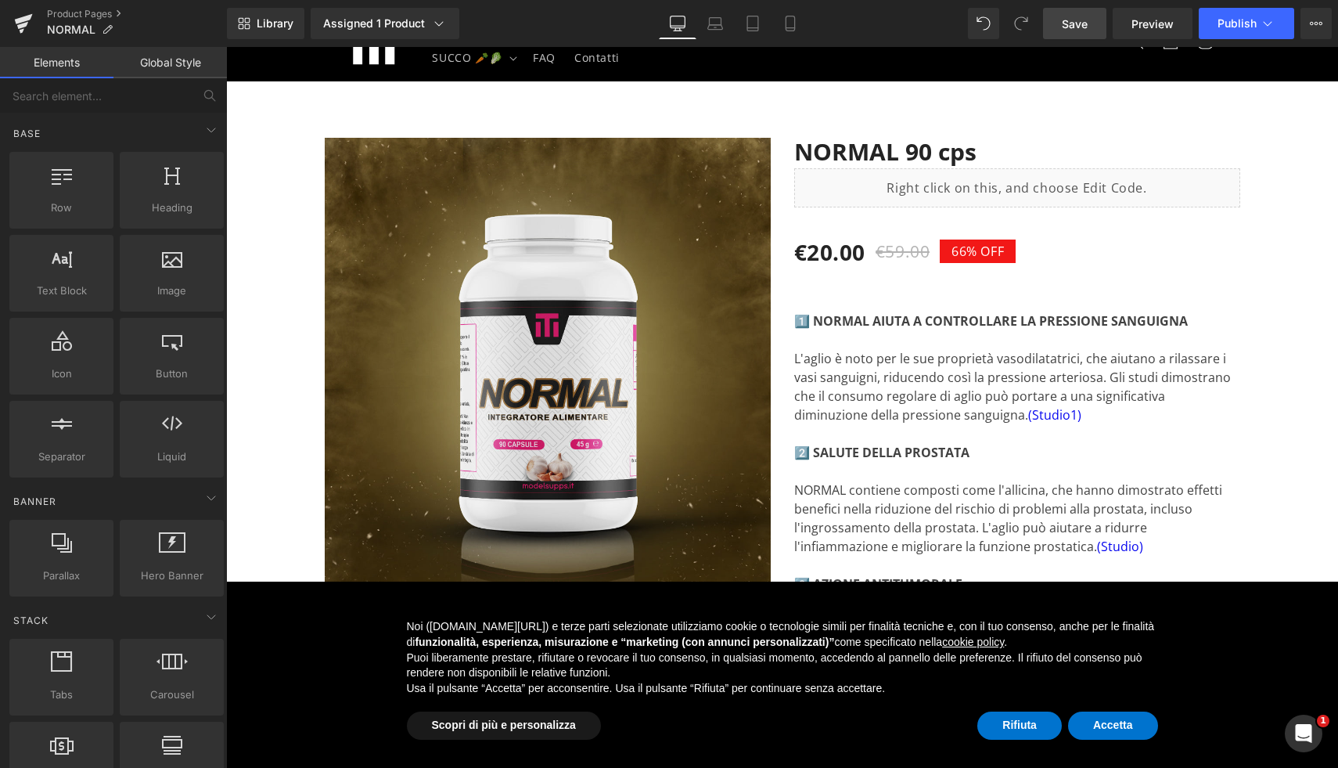
click at [1095, 25] on link "Save" at bounding box center [1074, 23] width 63 height 31
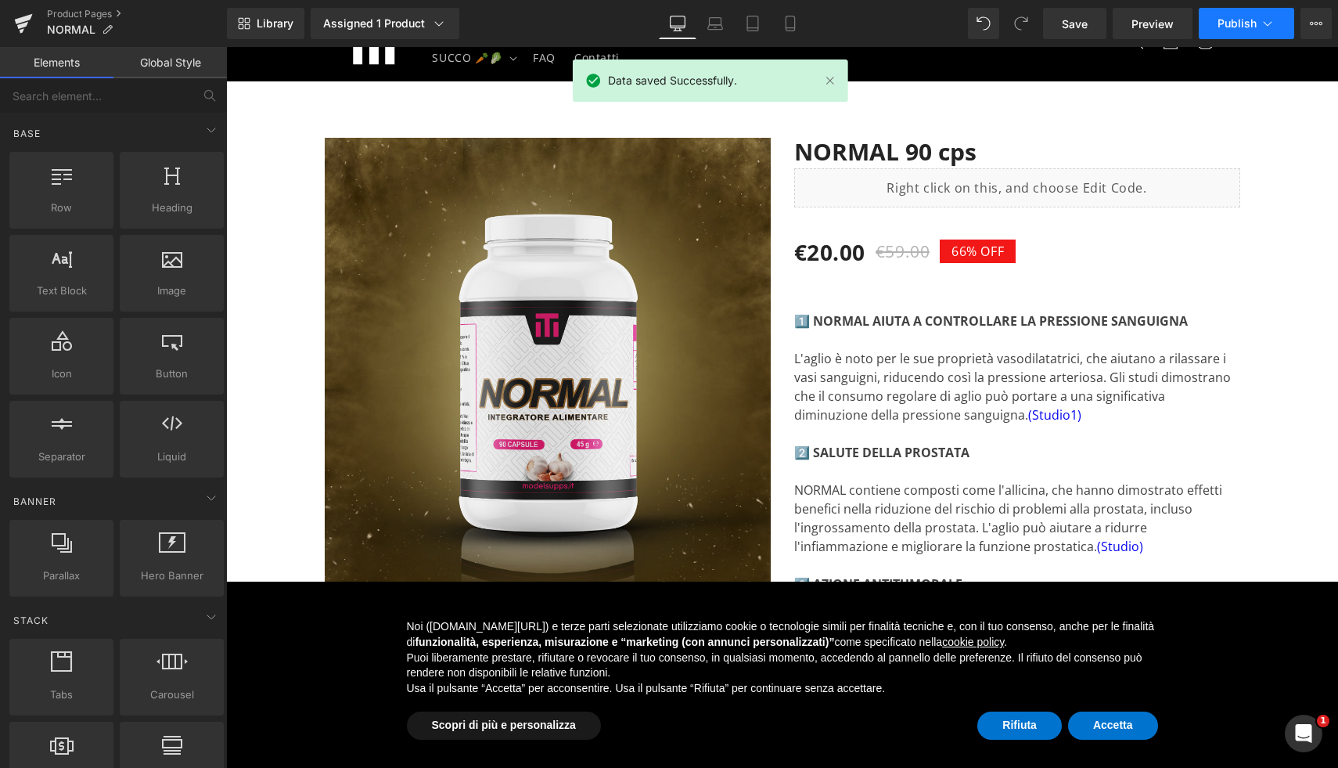
click at [1266, 20] on icon at bounding box center [1268, 24] width 16 height 16
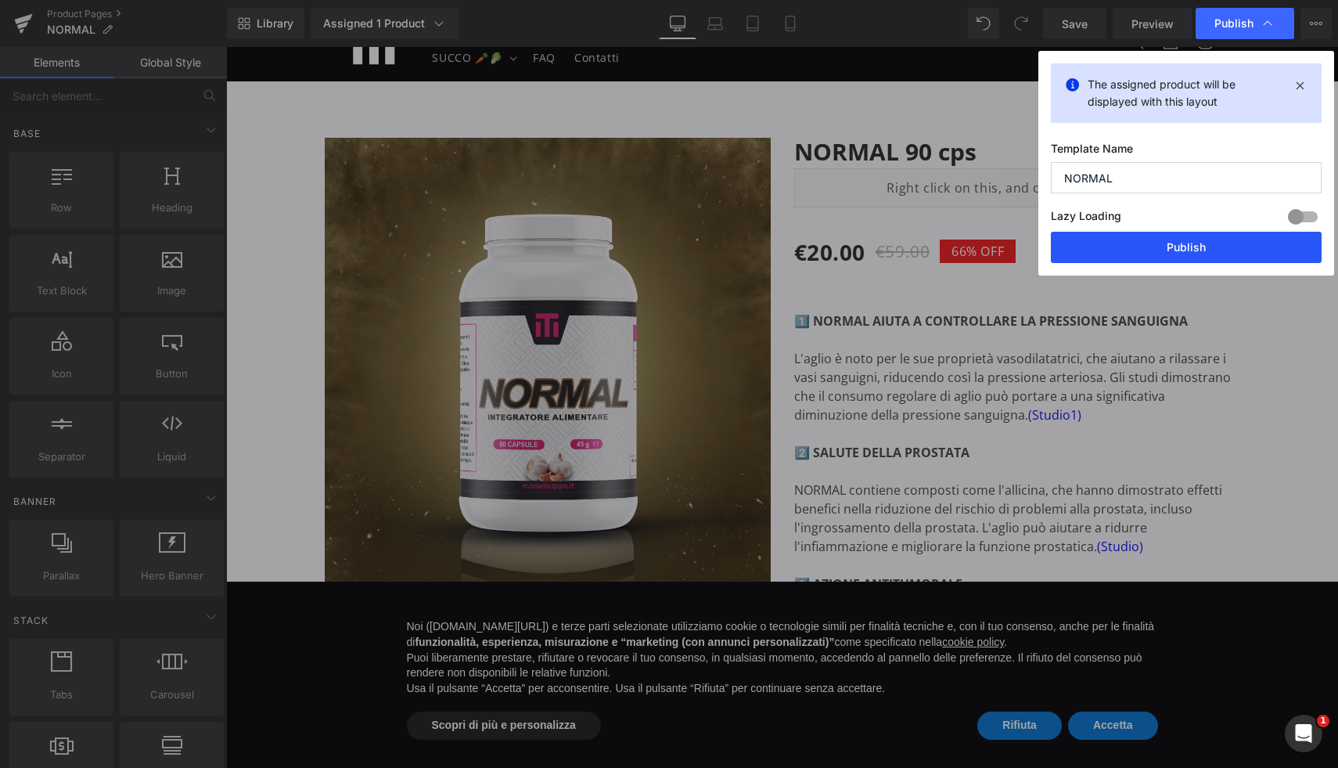
click at [1219, 247] on button "Publish" at bounding box center [1186, 247] width 271 height 31
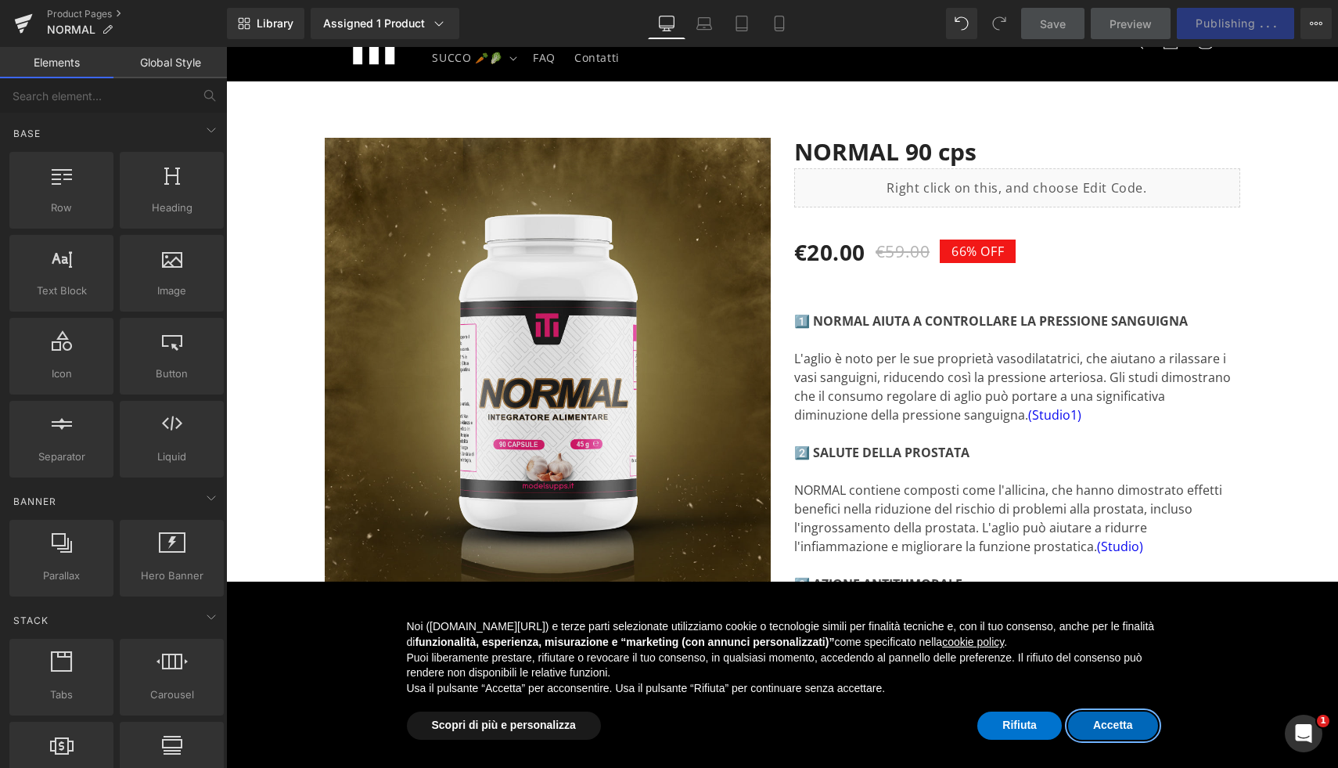
click at [1143, 739] on button "Accetta" at bounding box center [1113, 725] width 90 height 28
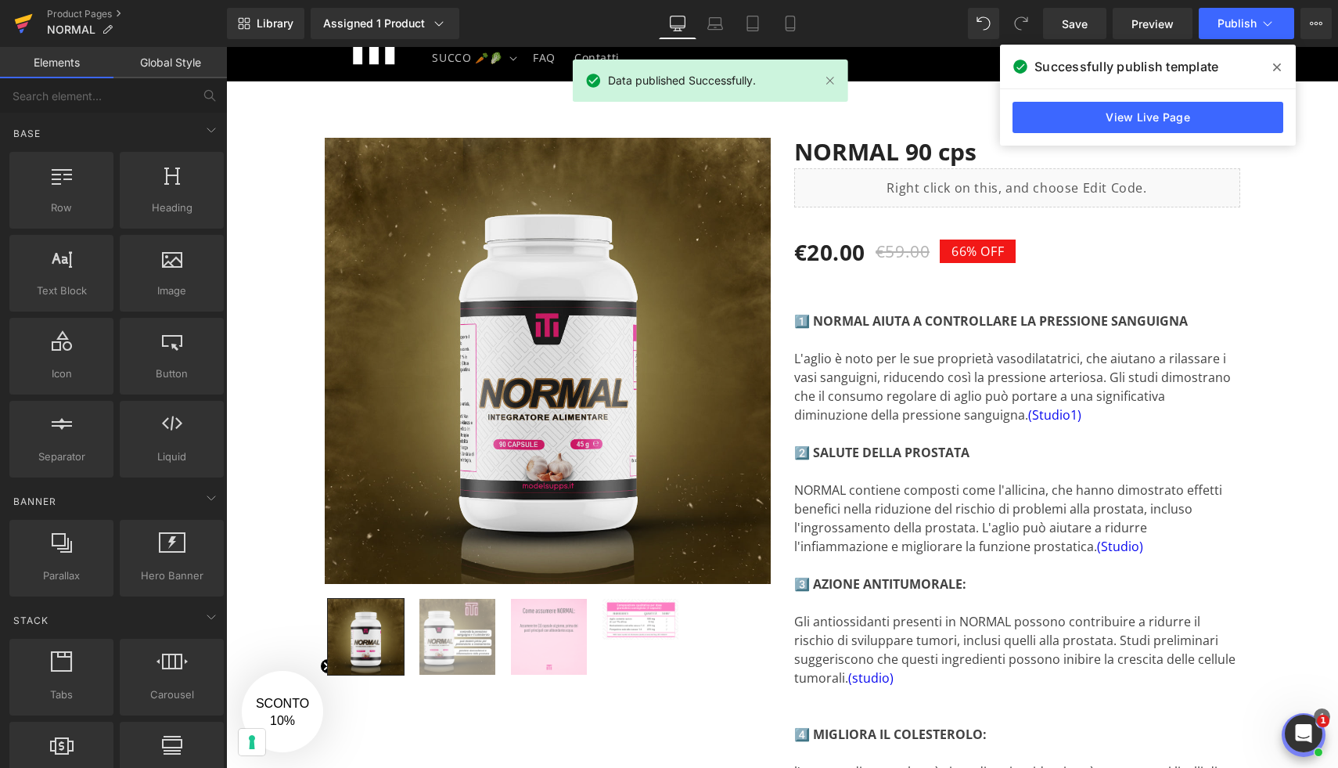
click at [20, 18] on icon at bounding box center [24, 19] width 18 height 10
